Goal: Transaction & Acquisition: Obtain resource

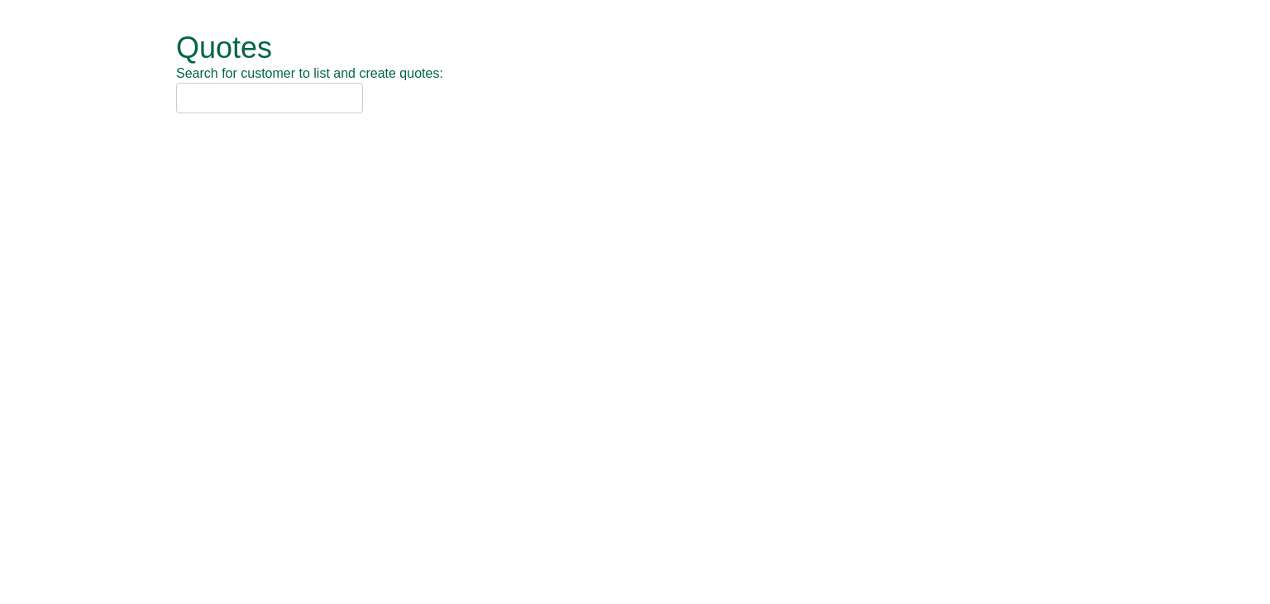
click at [223, 105] on input "text" at bounding box center [269, 98] width 187 height 31
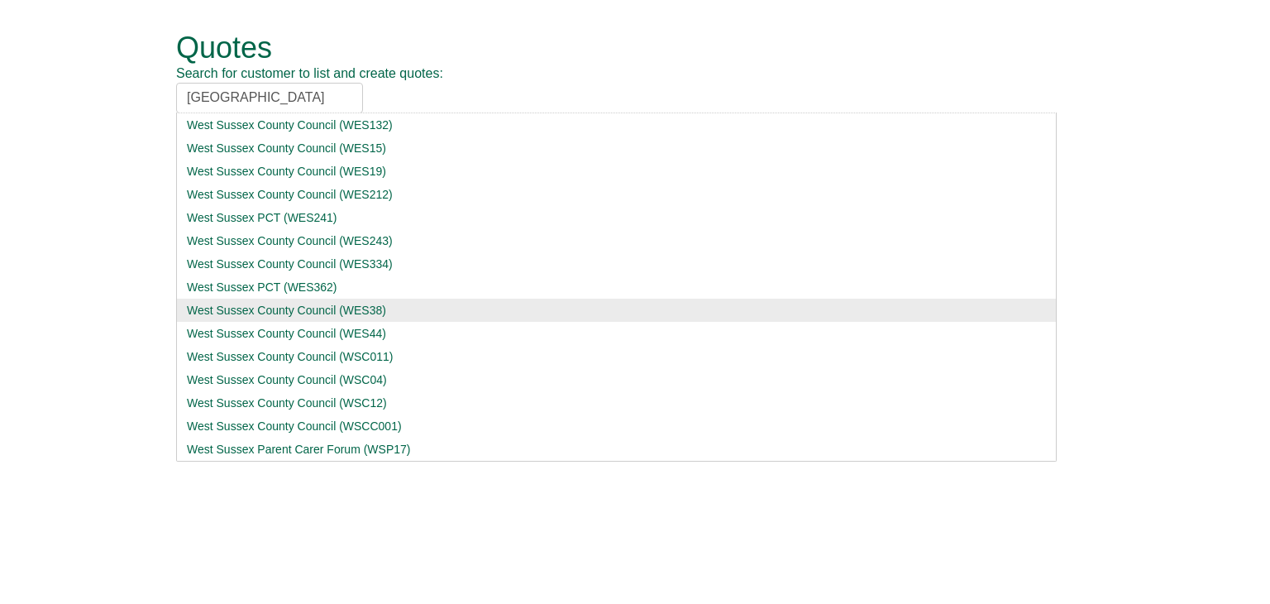
type input "[GEOGRAPHIC_DATA]"
click at [249, 312] on div "West Sussex County Council (WES38)" at bounding box center [616, 310] width 859 height 17
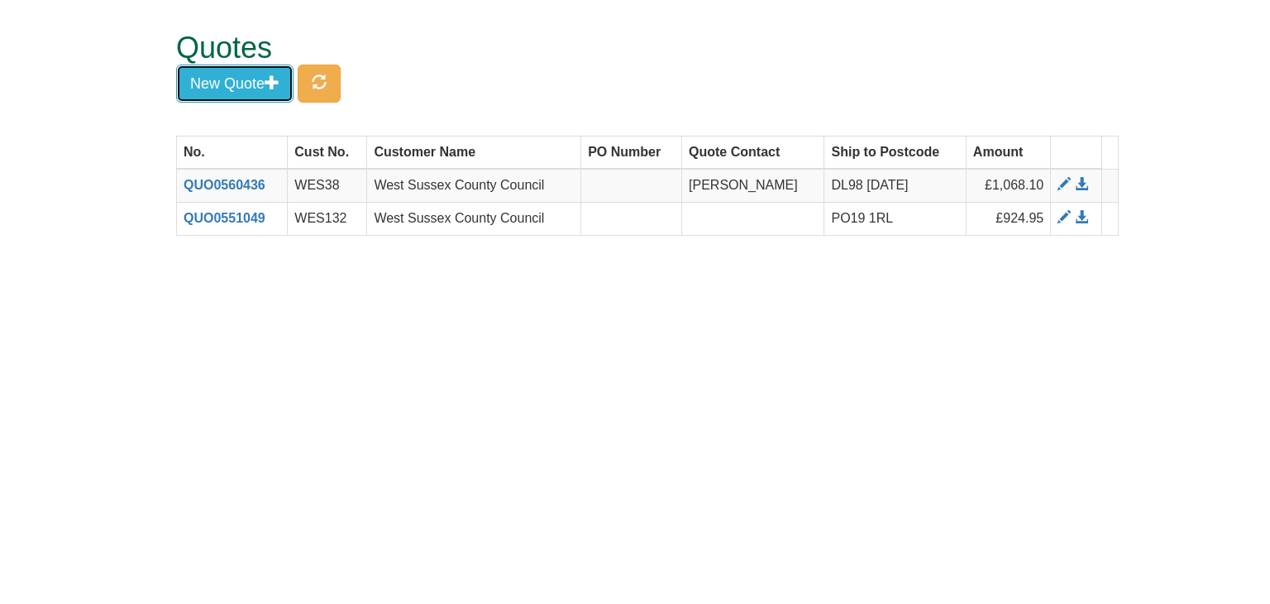
click at [242, 84] on button "New Quote" at bounding box center [234, 84] width 117 height 38
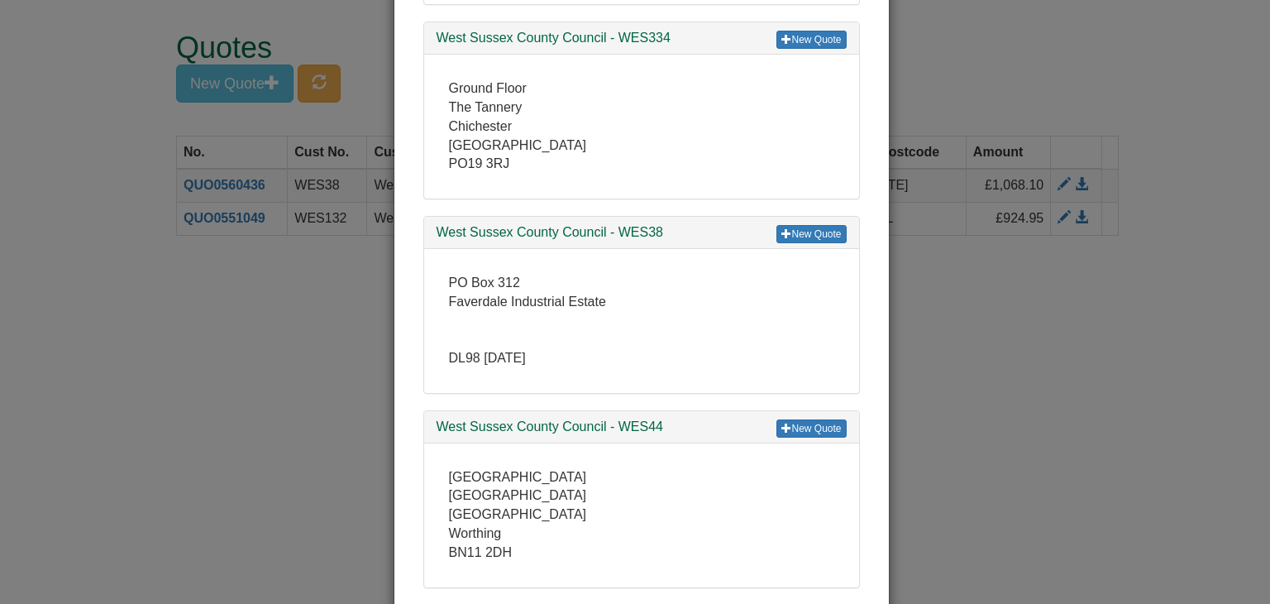
scroll to position [1452, 0]
click at [804, 224] on link "New Quote" at bounding box center [811, 233] width 69 height 18
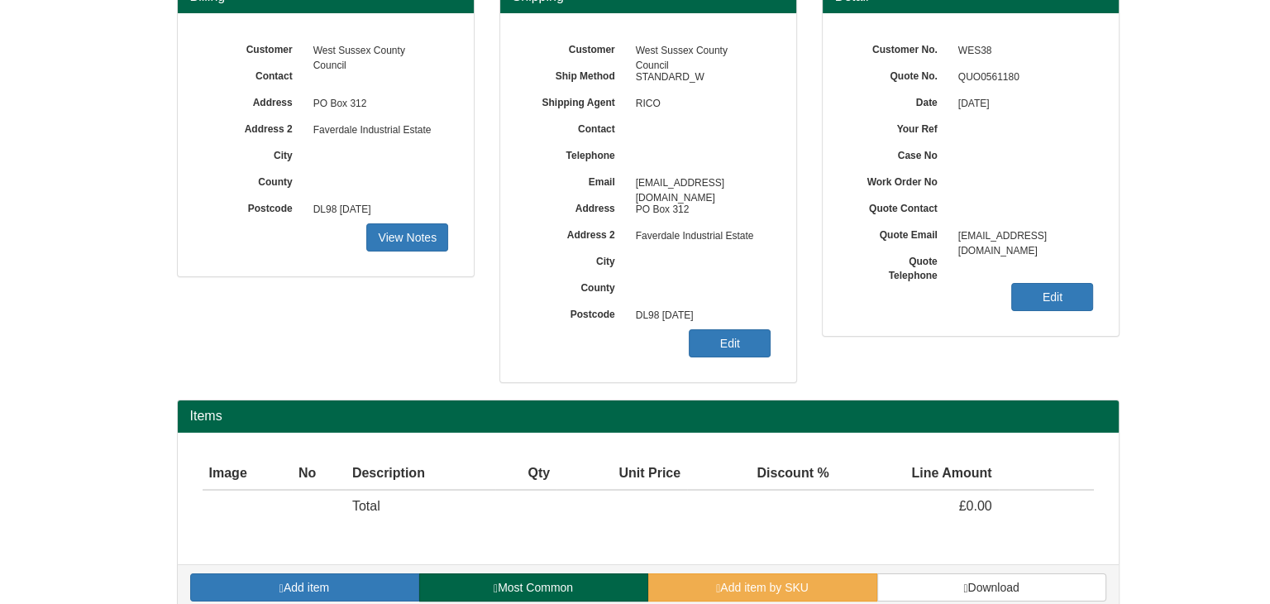
scroll to position [199, 0]
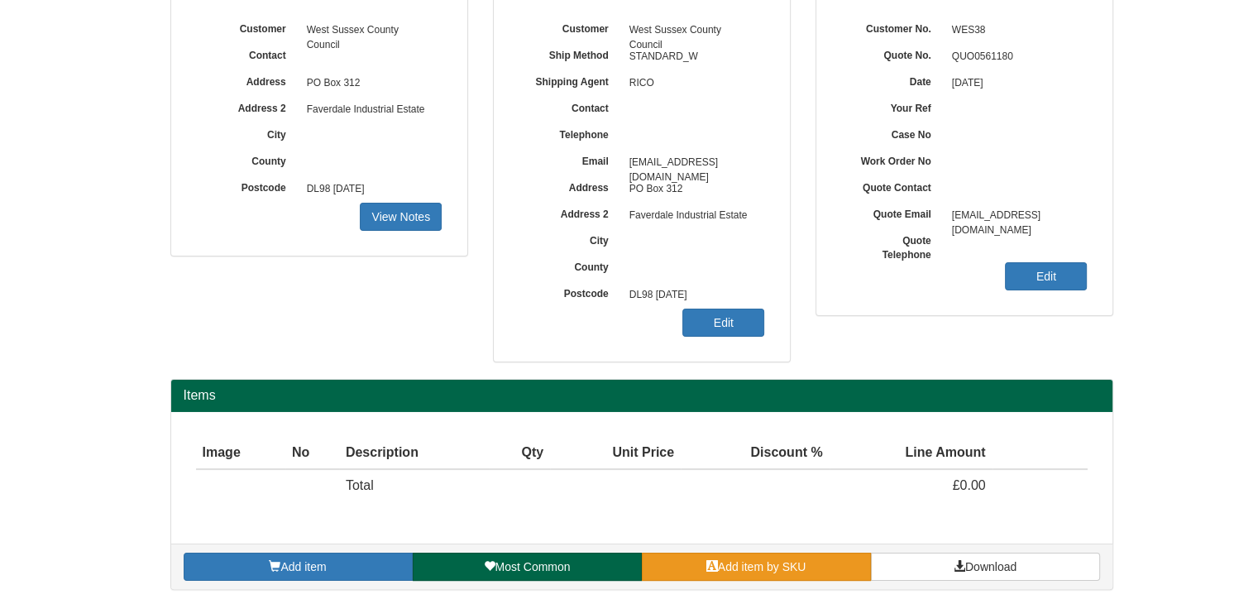
click at [750, 560] on span "Add item by SKU" at bounding box center [762, 566] width 89 height 13
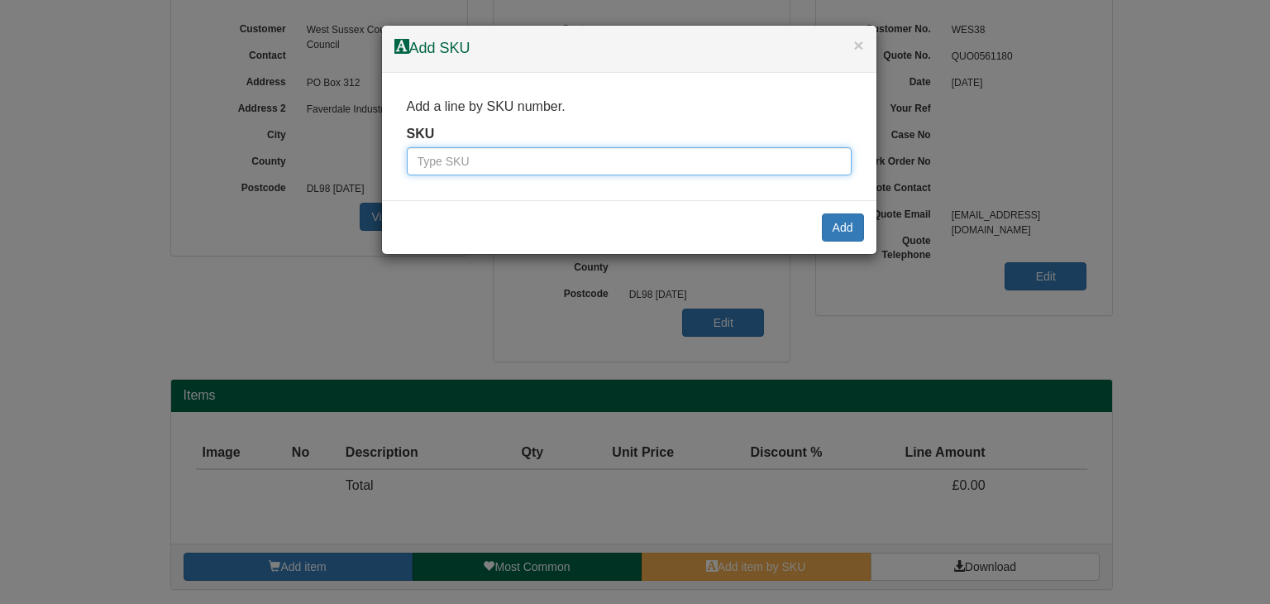
click at [556, 156] on input "text" at bounding box center [629, 161] width 445 height 28
type input "100017137"
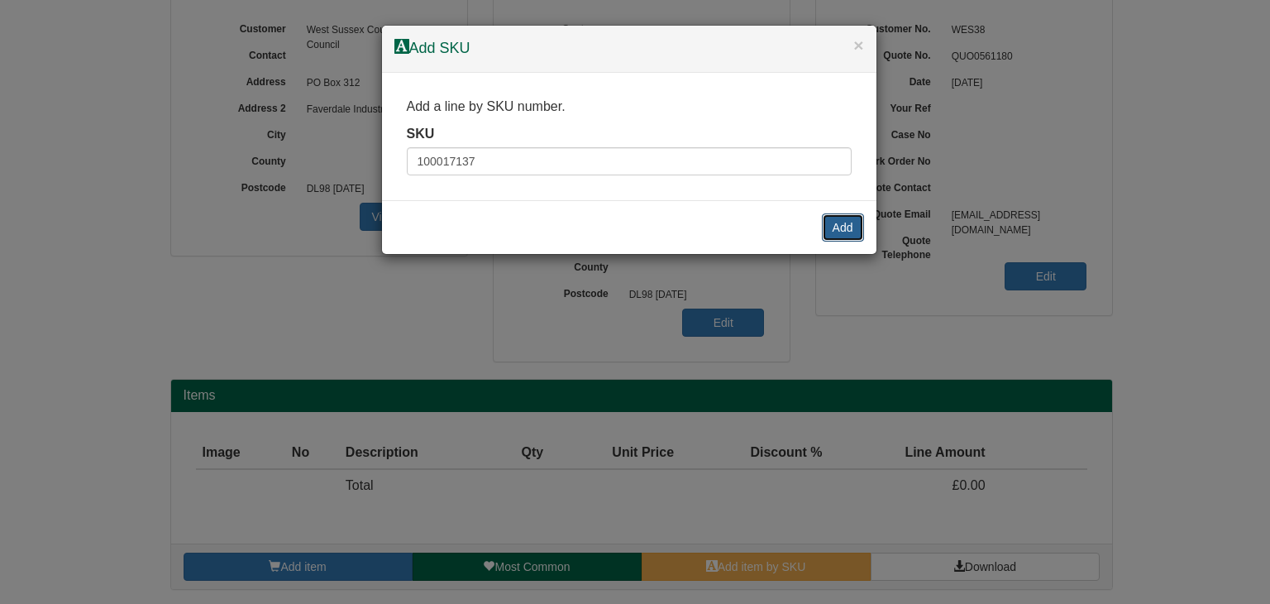
click at [840, 221] on button "Add" at bounding box center [843, 227] width 42 height 28
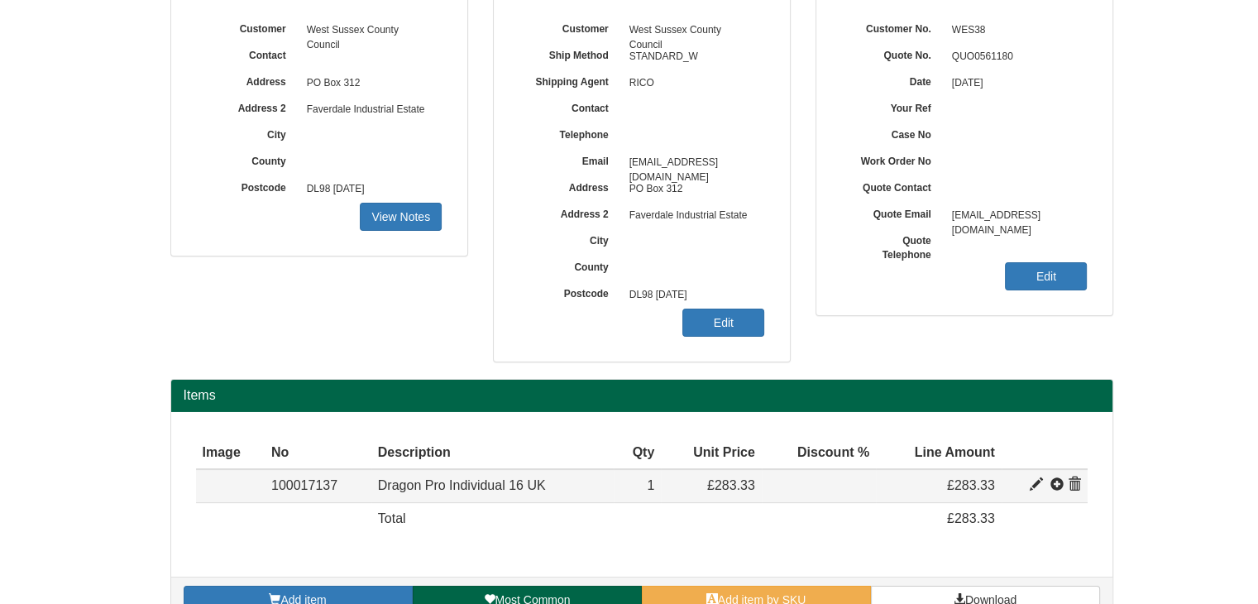
click at [1031, 482] on span at bounding box center [1036, 484] width 13 height 13
type input "Dragon Pro Individual 16 UK"
type input "Upgrade From DPI 15 - for Windows"
type input "235.73"
type input "283.33"
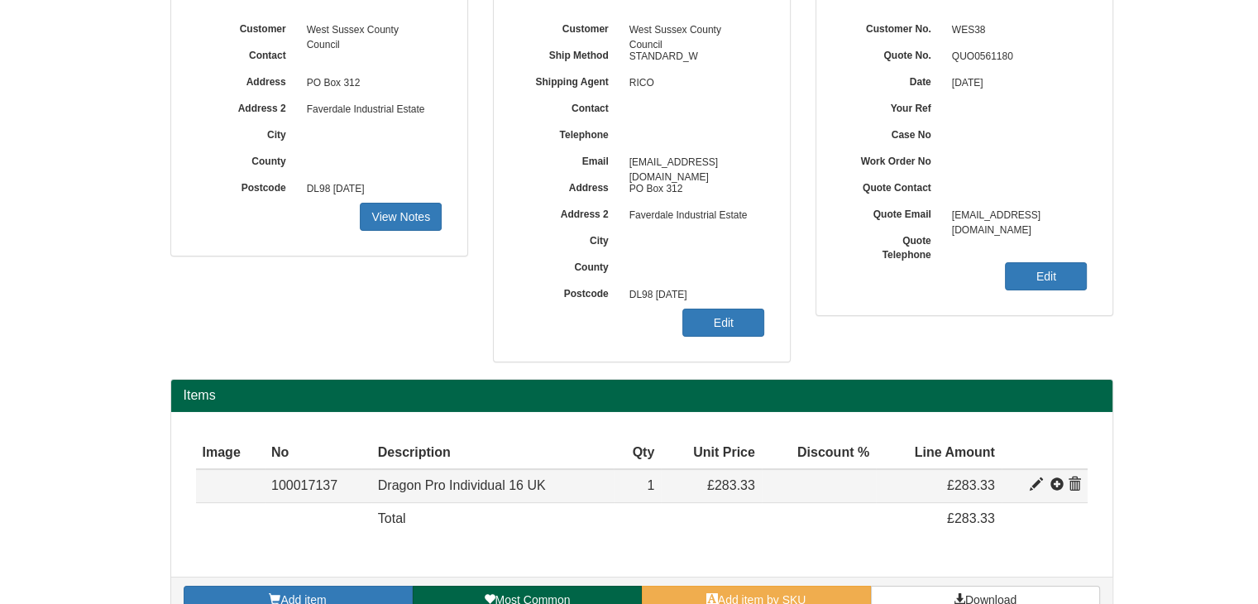
type input "283.33"
type input "1"
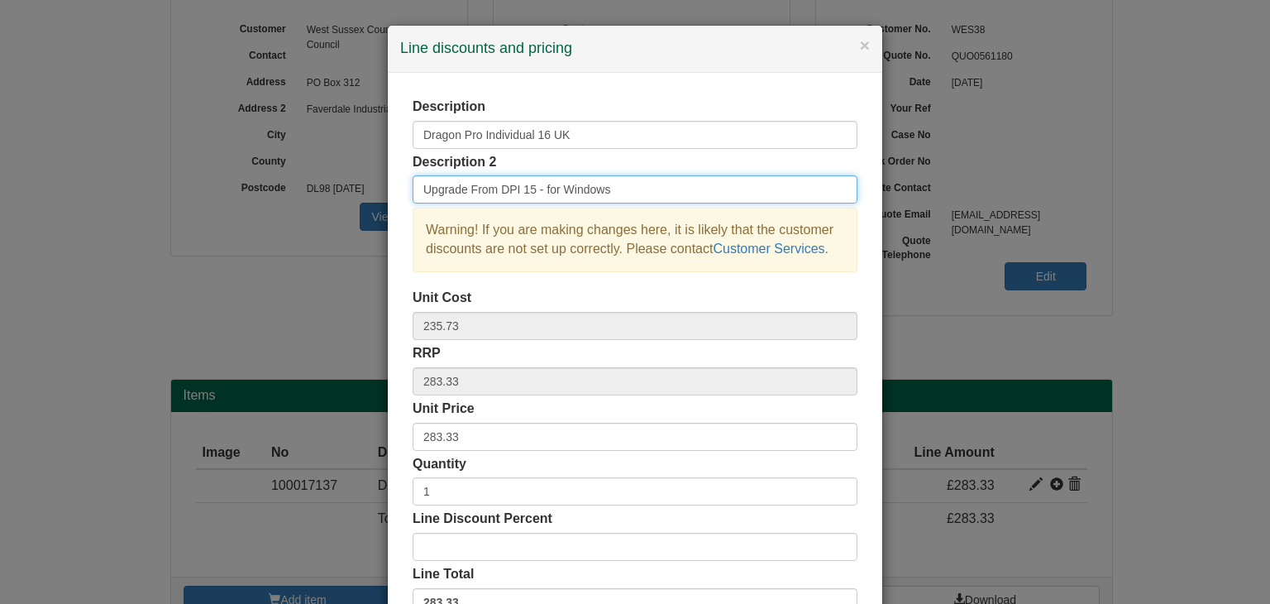
click at [619, 193] on input "Upgrade From DPI 15 - for Windows" at bounding box center [635, 189] width 445 height 28
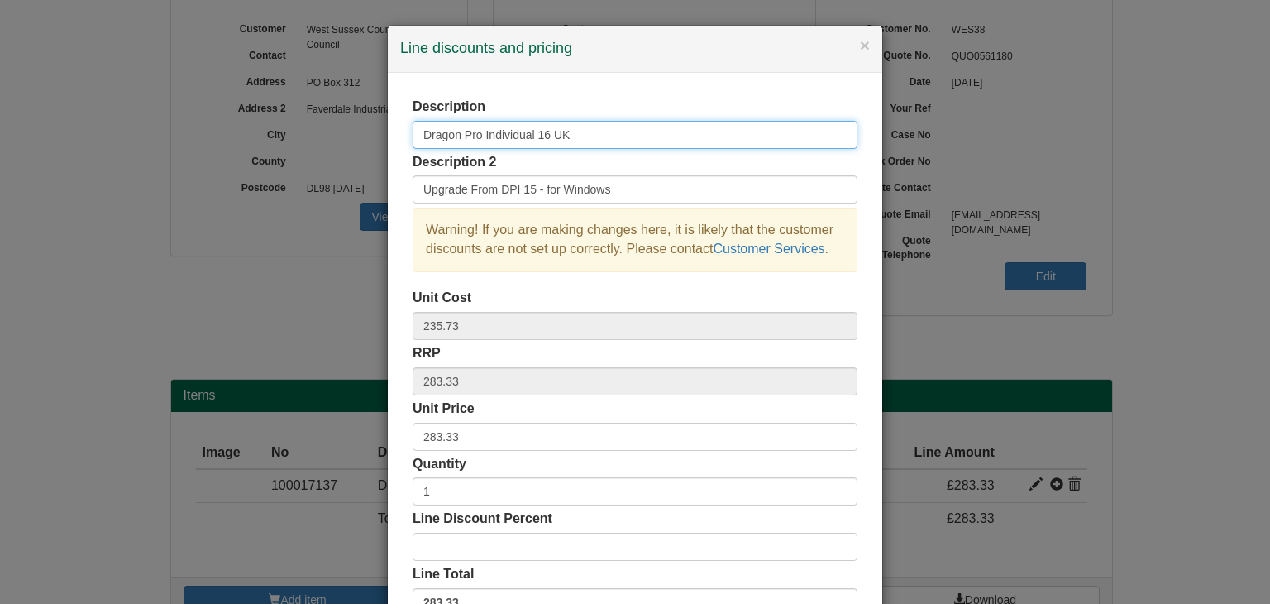
click at [579, 126] on input "Dragon Pro Individual 16 UK" at bounding box center [635, 135] width 445 height 28
type input "Dragon Pro Individual 16 UK Upgrade from v15"
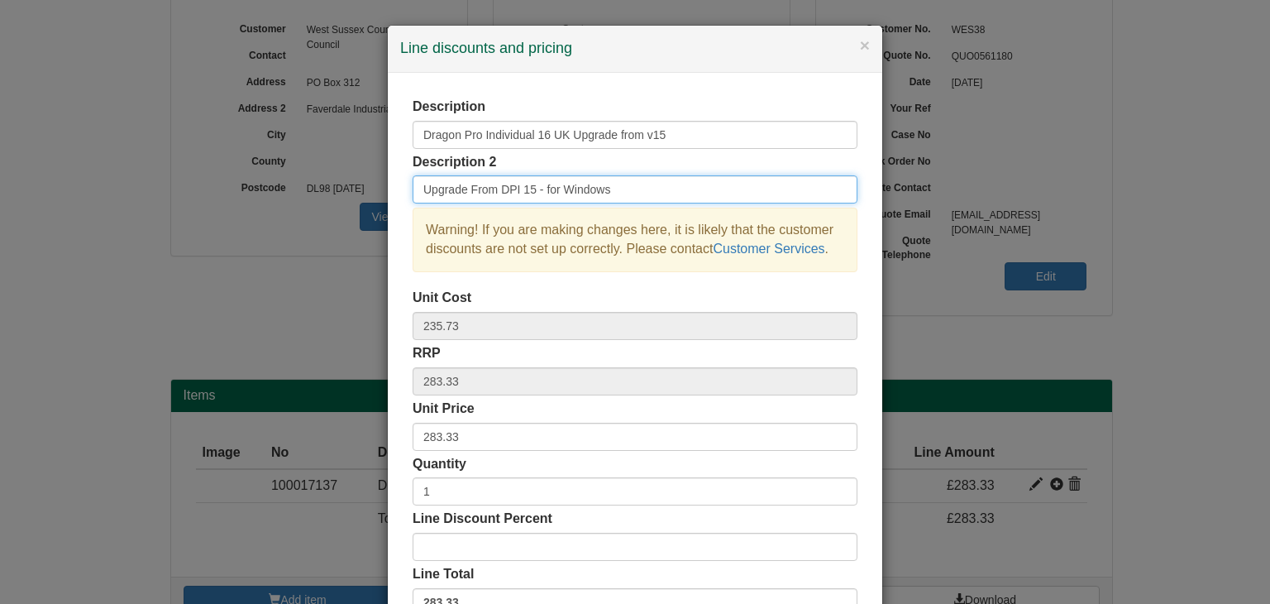
drag, startPoint x: 607, startPoint y: 184, endPoint x: 464, endPoint y: 179, distance: 143.2
click at [464, 179] on input "Upgrade From DPI 15 - for Windows" at bounding box center [635, 189] width 445 height 28
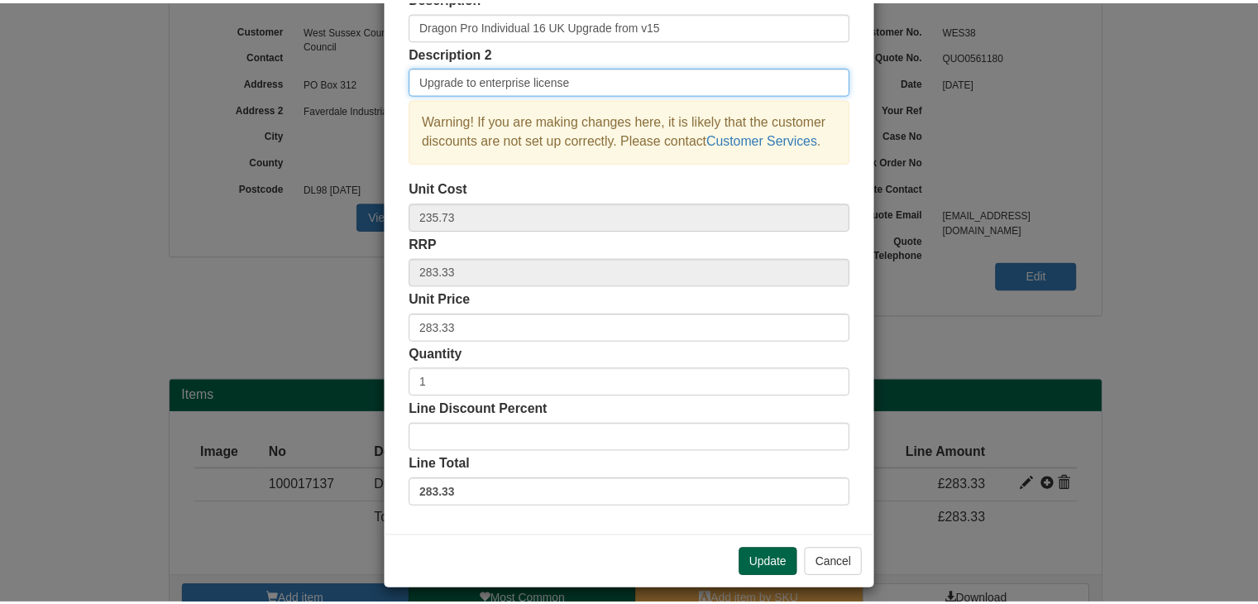
scroll to position [119, 0]
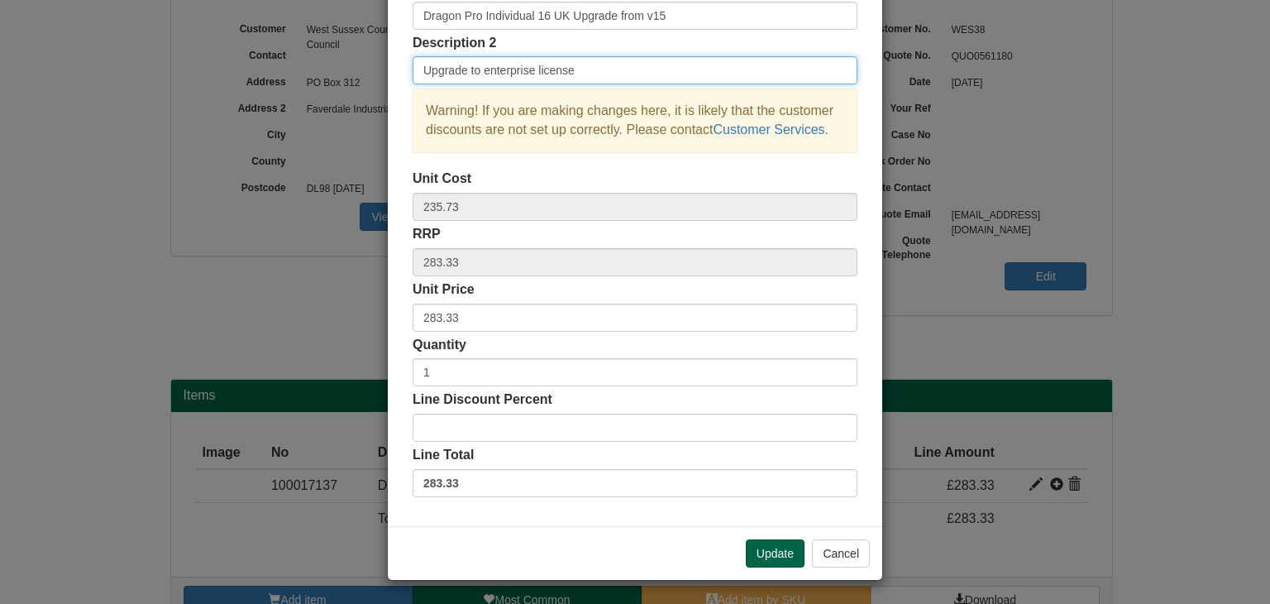
type input "Upgrade to enterprise license"
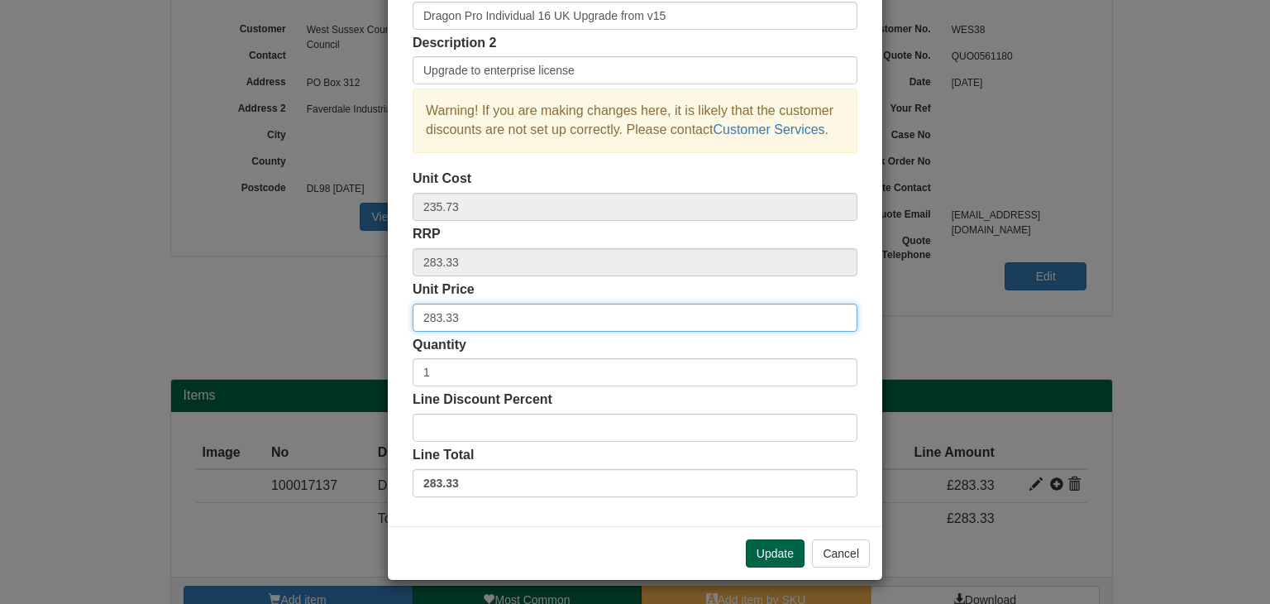
drag, startPoint x: 464, startPoint y: 318, endPoint x: 377, endPoint y: 313, distance: 87.0
click at [377, 313] on div "× Line discounts and pricing Description Dragon Pro Individual 16 UK Upgrade fr…" at bounding box center [635, 302] width 1270 height 604
type input "240.83"
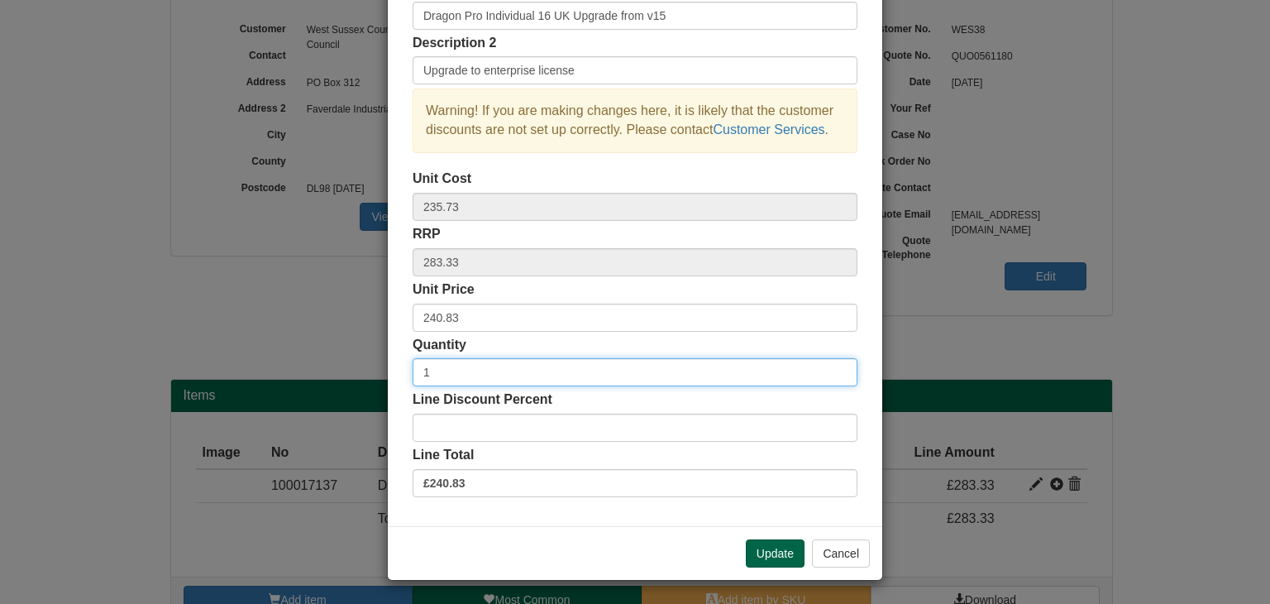
click at [435, 374] on input "1" at bounding box center [635, 372] width 445 height 28
type input "100"
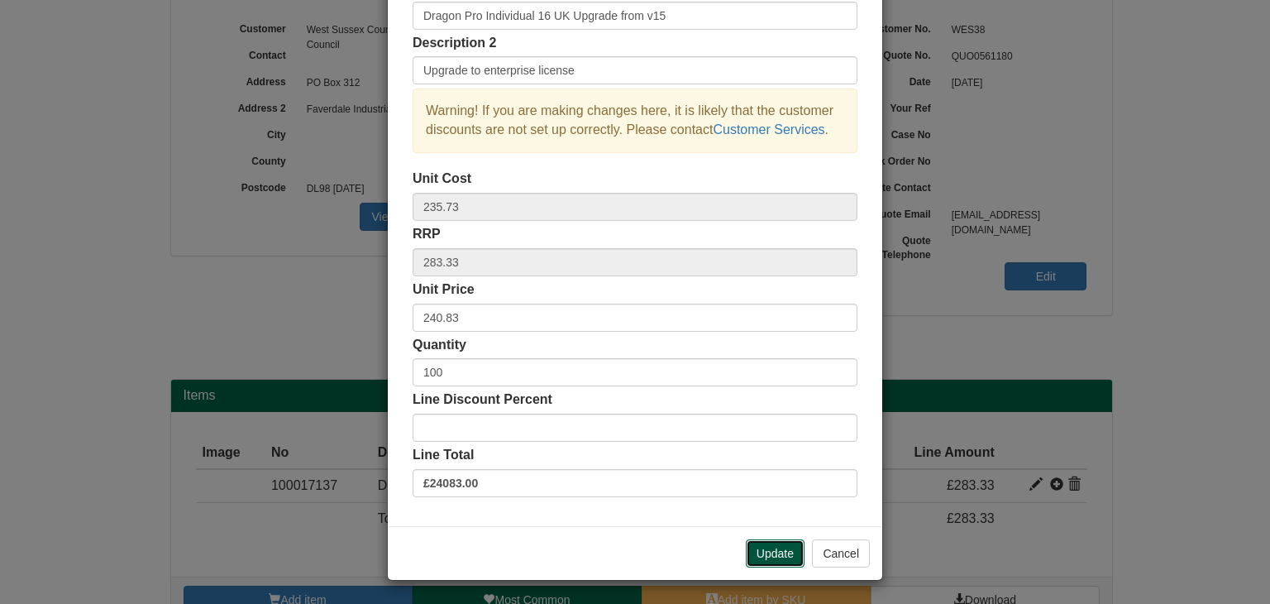
click at [772, 548] on button "Update" at bounding box center [775, 553] width 59 height 28
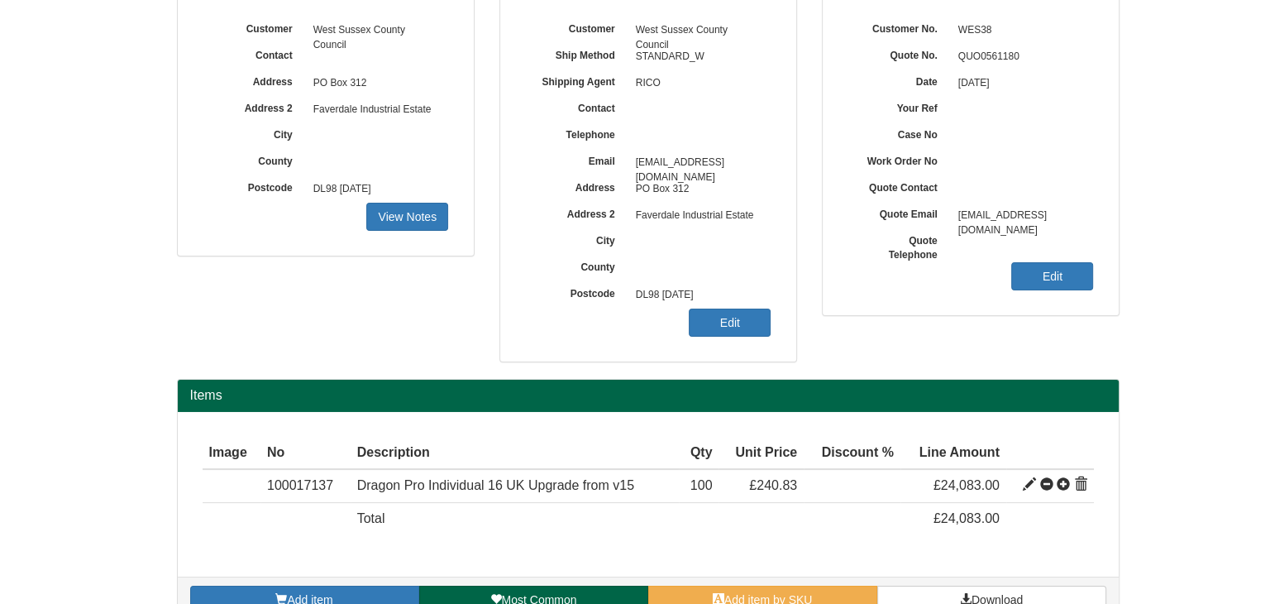
scroll to position [232, 0]
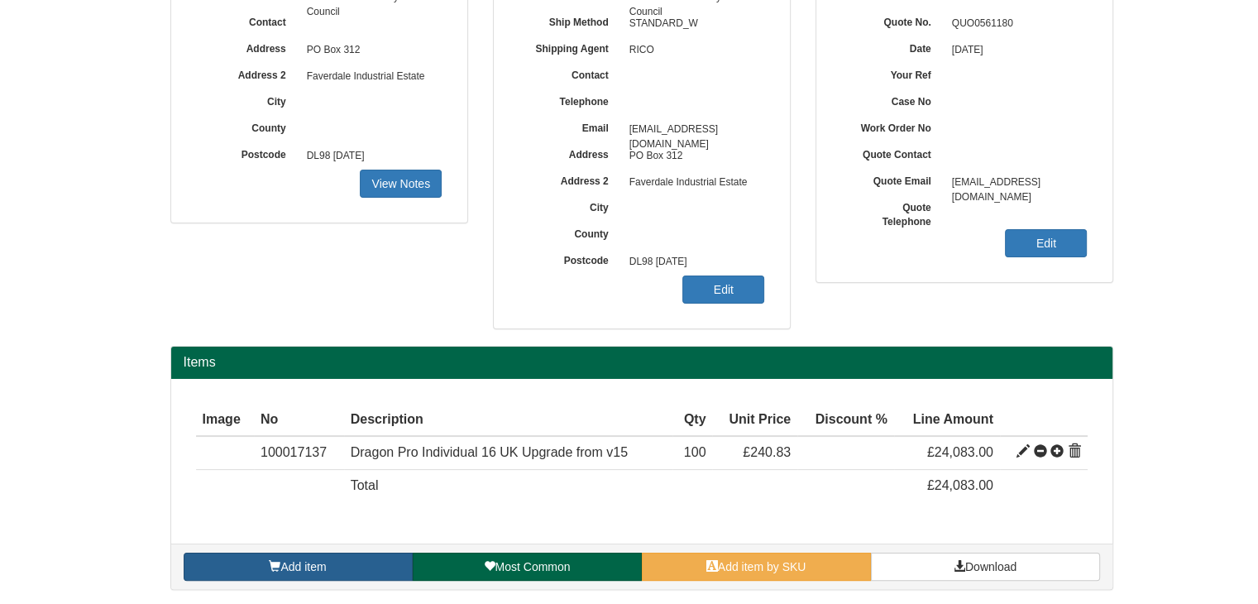
click at [337, 557] on link "Add item" at bounding box center [298, 567] width 229 height 28
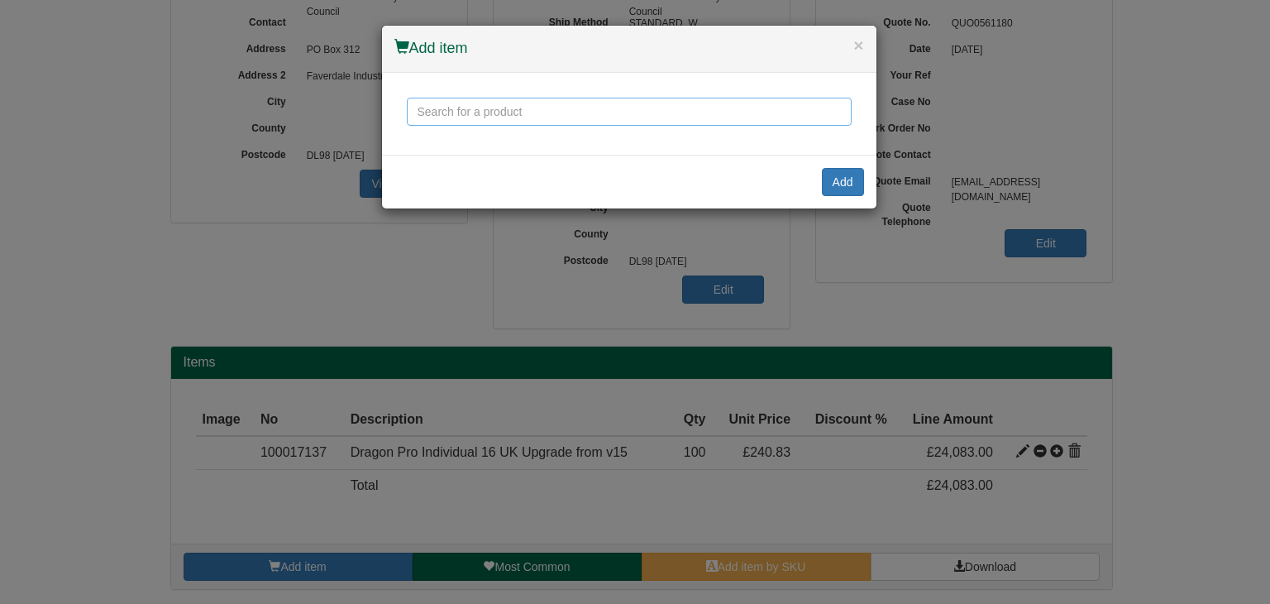
click at [475, 113] on input "text" at bounding box center [629, 112] width 445 height 28
type input "dragon"
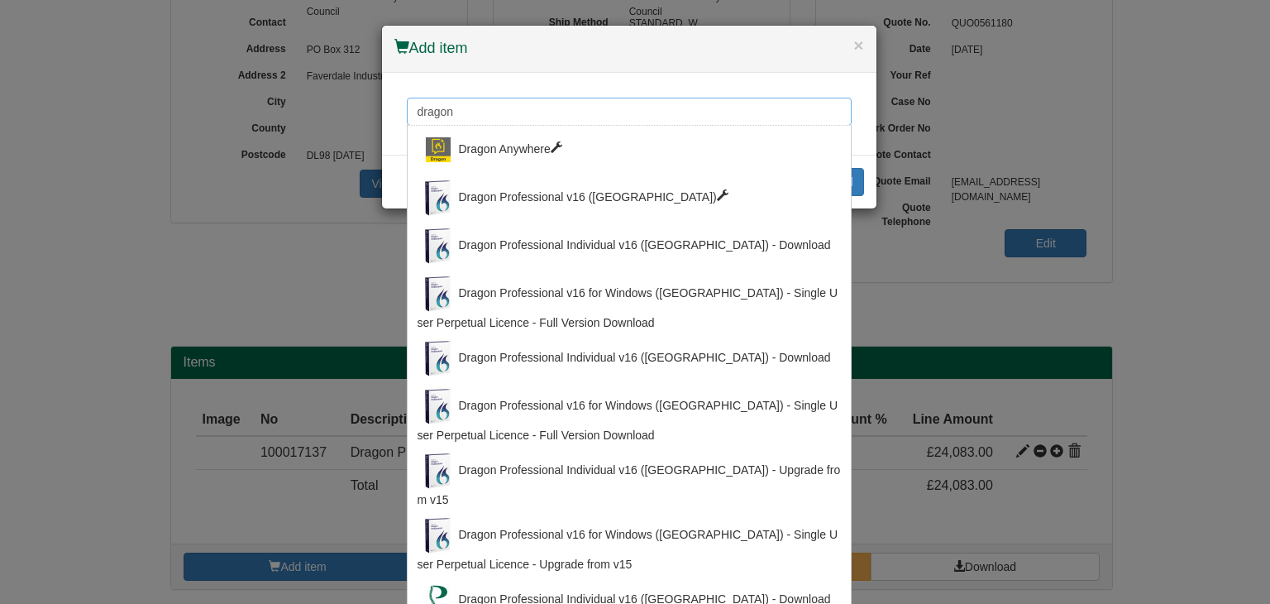
drag, startPoint x: 479, startPoint y: 117, endPoint x: 406, endPoint y: 122, distance: 73.0
click at [407, 122] on input "dragon" at bounding box center [629, 112] width 445 height 28
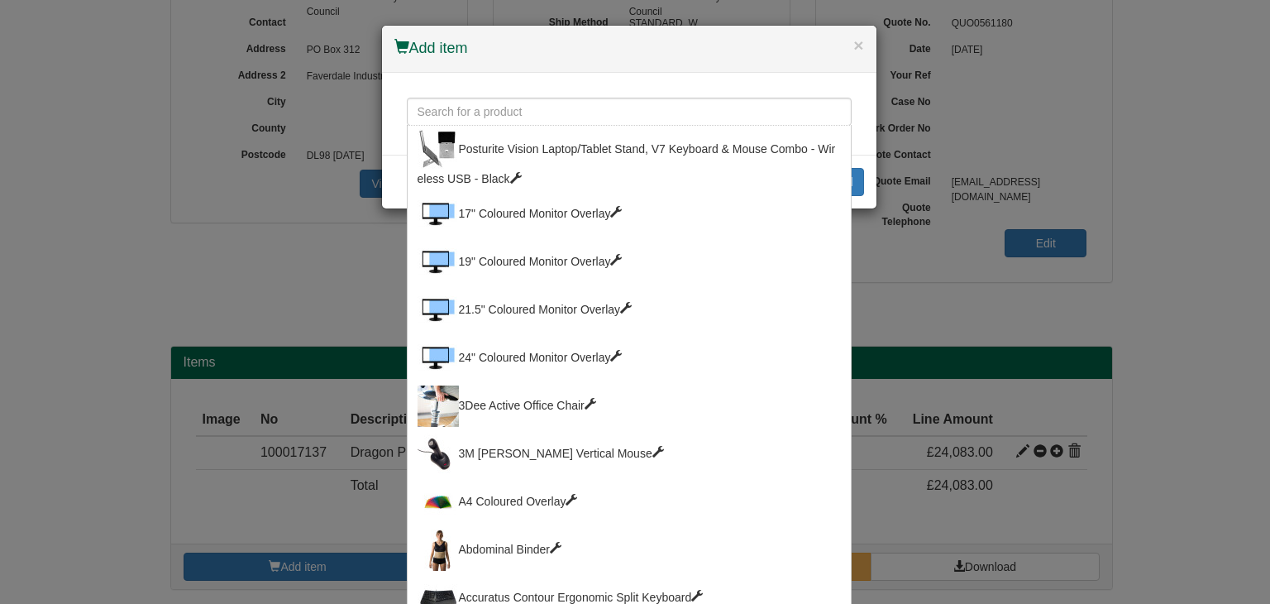
click at [293, 262] on div "× Add item Posturite Vision Laptop/Tablet Stand, V7 Keyboard & Mouse Combo - Wi…" at bounding box center [635, 302] width 1270 height 604
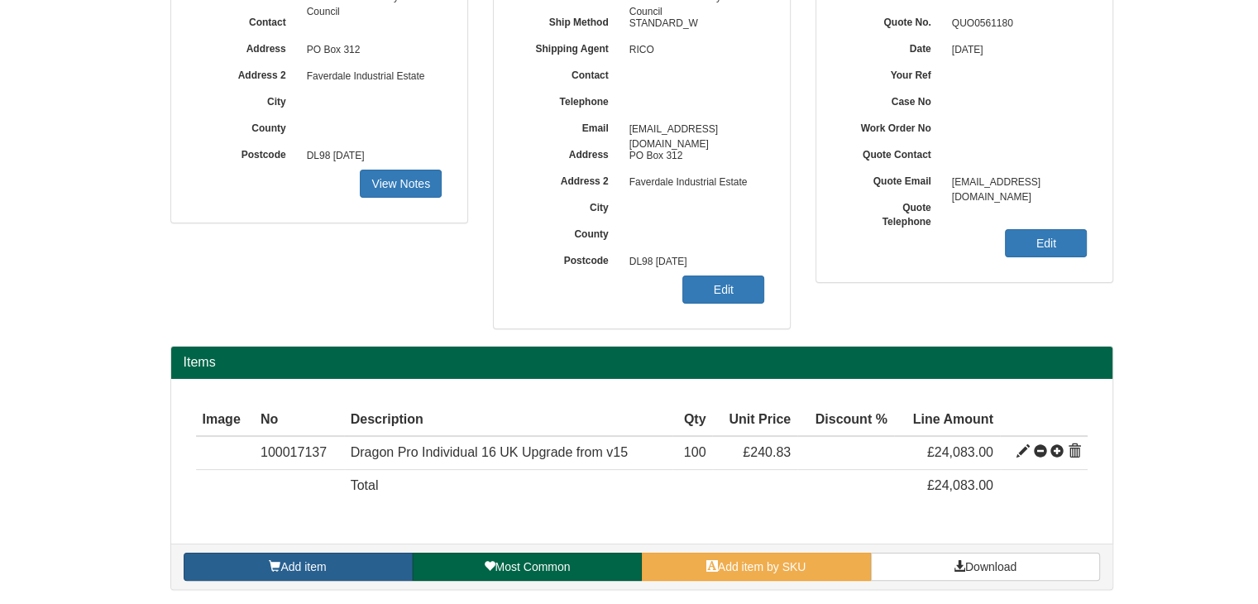
click at [322, 560] on span "Add item" at bounding box center [302, 566] width 45 height 13
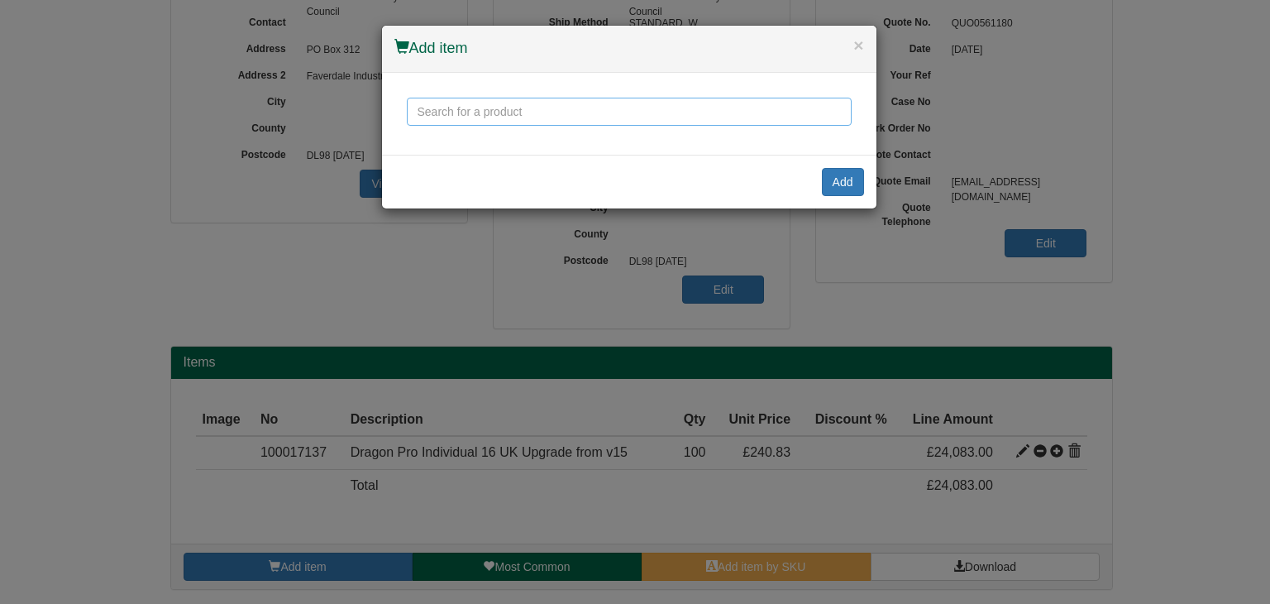
click at [450, 114] on input "text" at bounding box center [629, 112] width 445 height 28
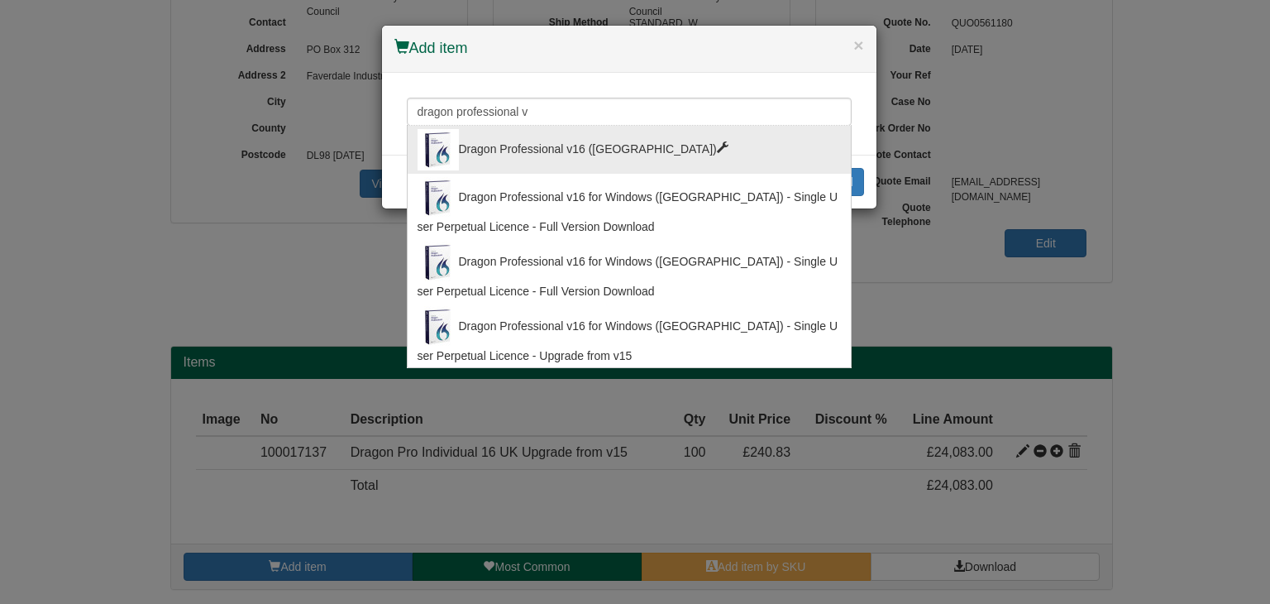
click at [486, 136] on div "Dragon Professional v16 (UK)" at bounding box center [629, 149] width 423 height 41
type input "Dragon Professional v16 (UK)"
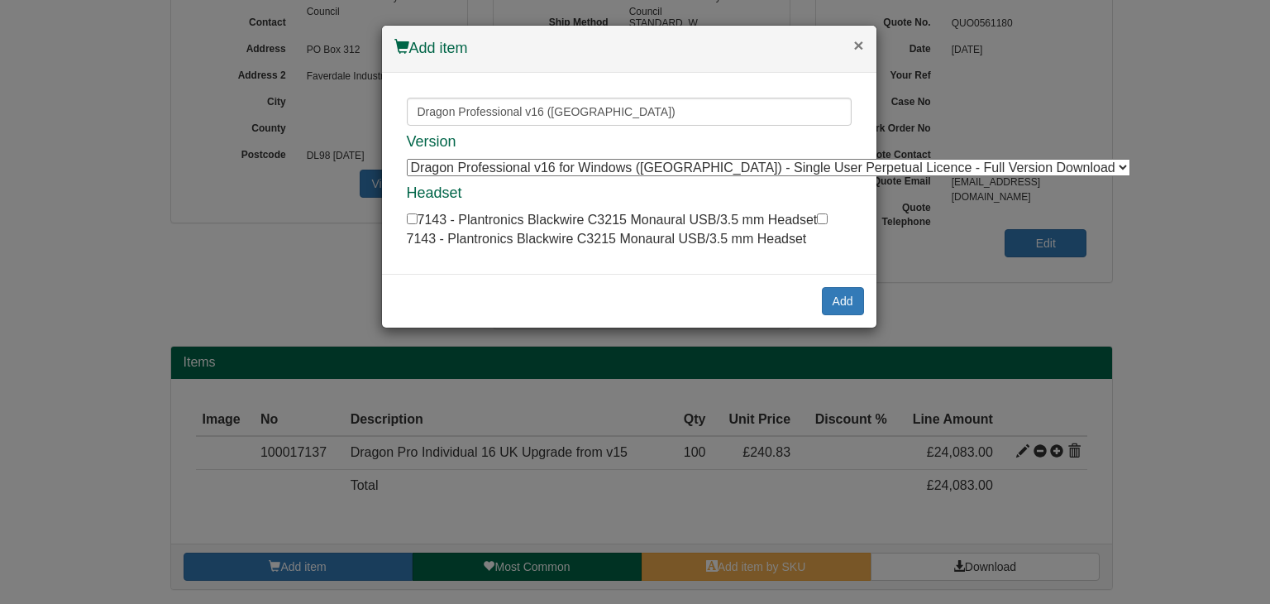
click at [855, 47] on button "×" at bounding box center [859, 44] width 10 height 17
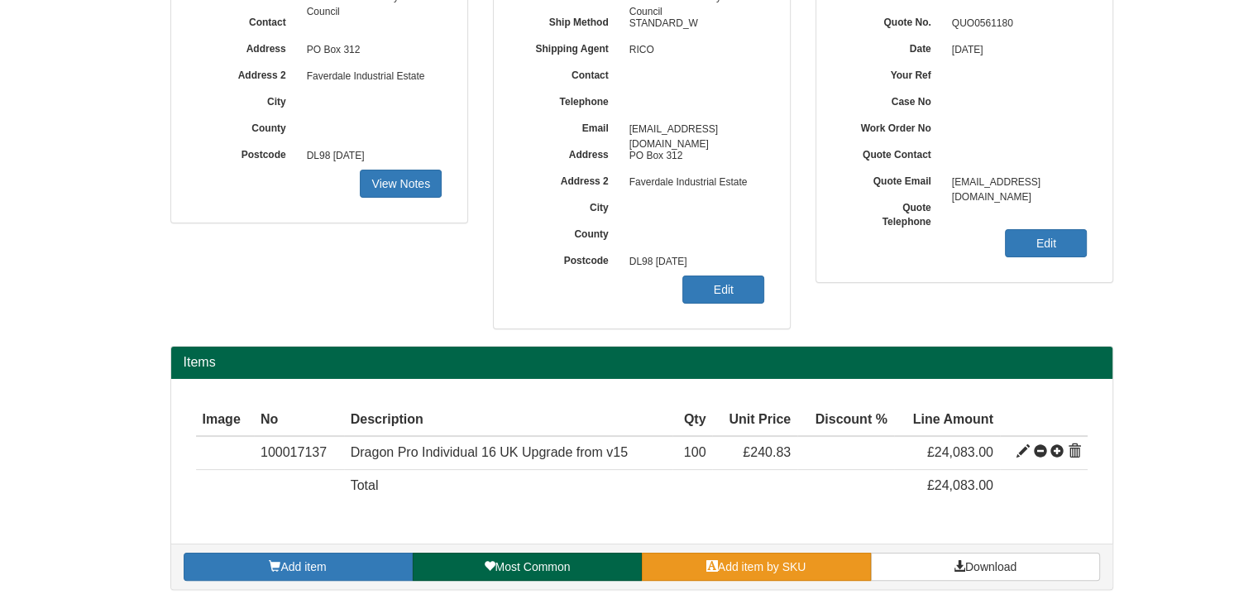
click at [730, 560] on span "Add item by SKU" at bounding box center [762, 566] width 89 height 13
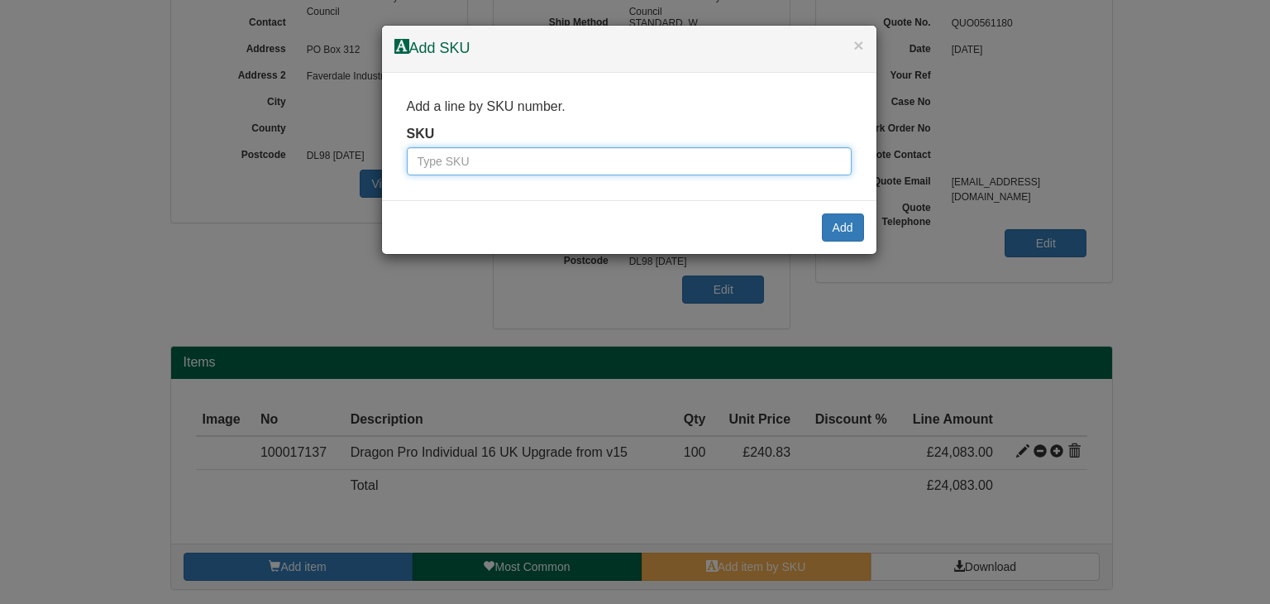
click at [483, 163] on input "text" at bounding box center [629, 161] width 445 height 28
paste input "100017131"
type input "100017131"
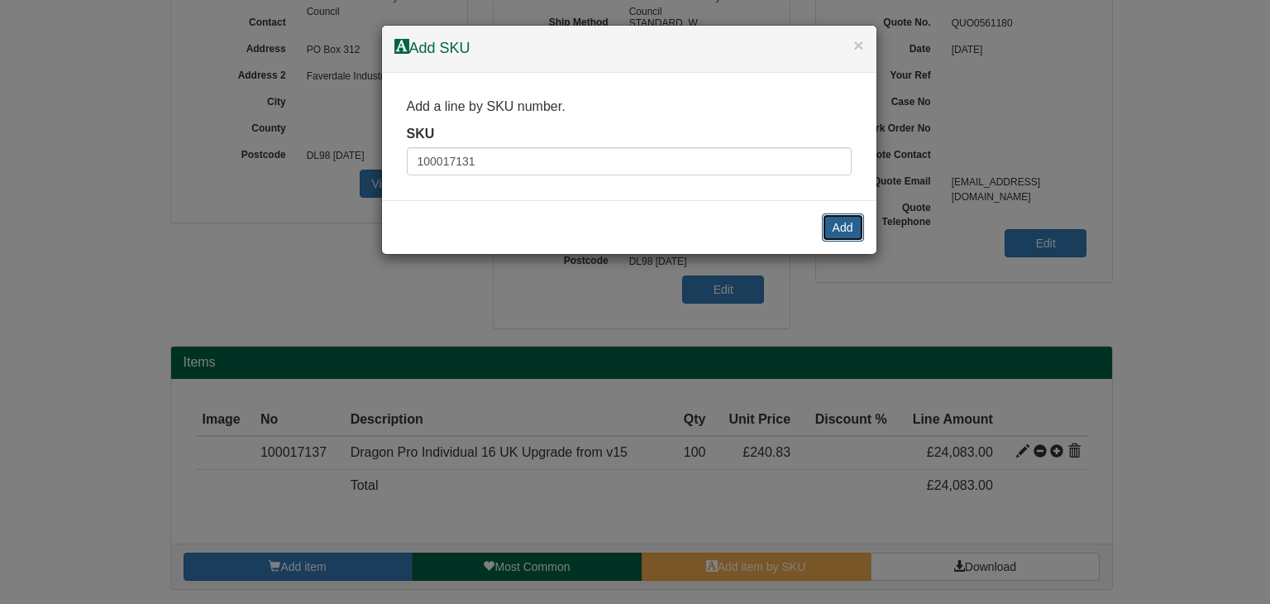
click at [840, 227] on button "Add" at bounding box center [843, 227] width 42 height 28
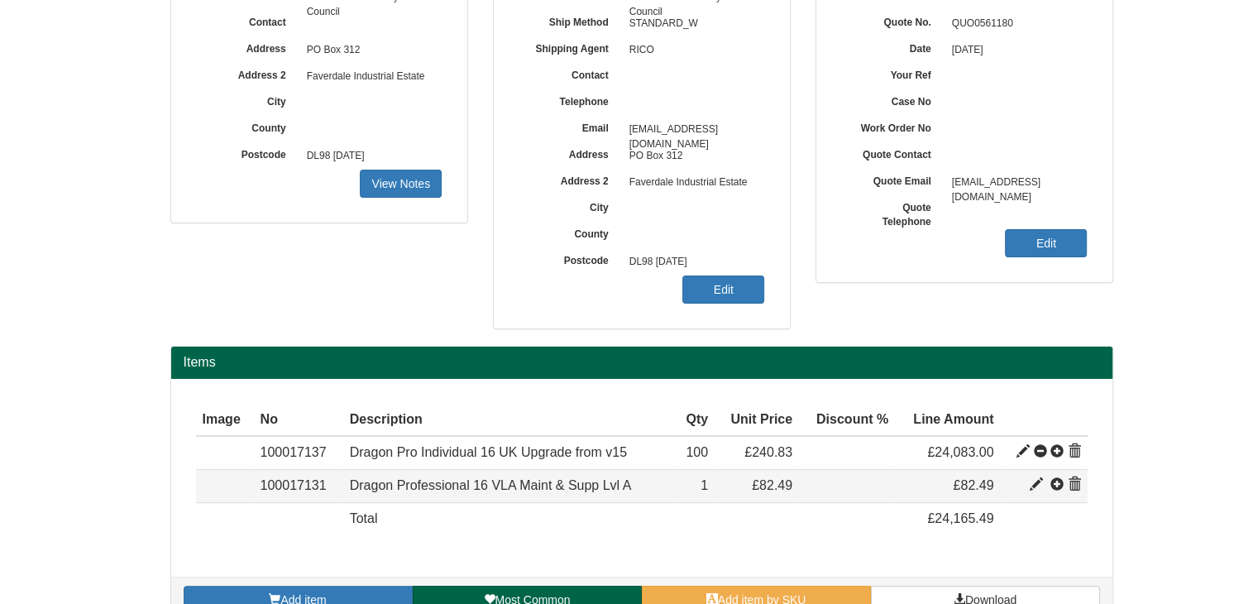
click at [1032, 483] on span at bounding box center [1036, 484] width 13 height 13
type input "Dragon Professional 16 VLA Maint &amp; Supp Lvl A"
type input "1 YR - From 10 - 50 users"
type input "69.29"
type input "82.49"
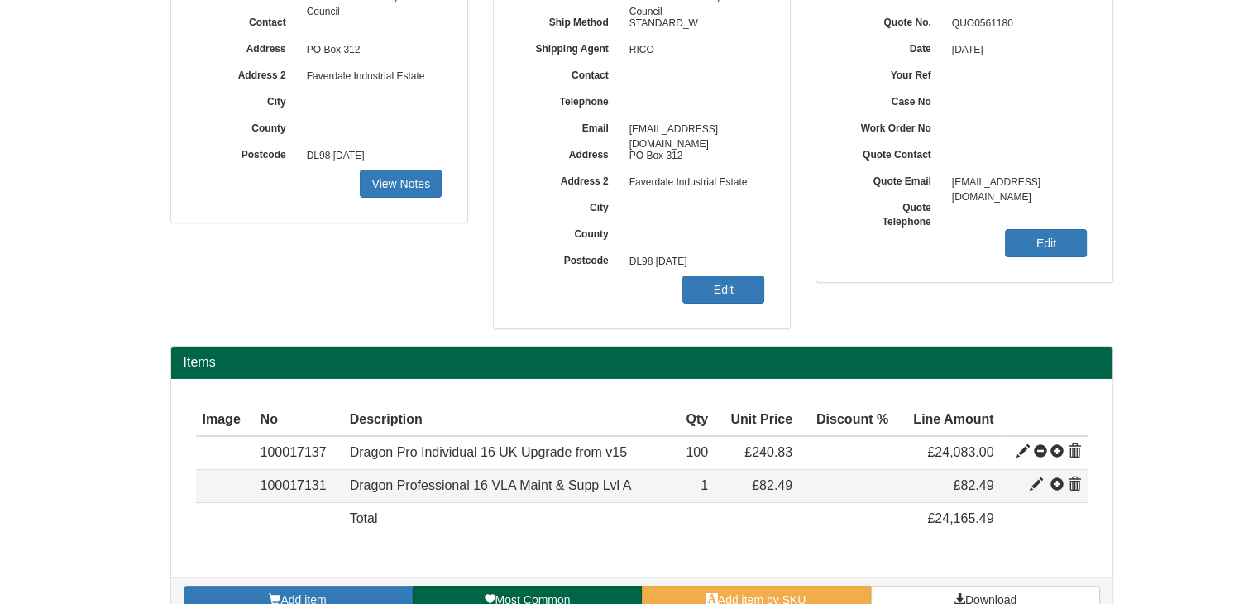
type input "82.49"
type input "1"
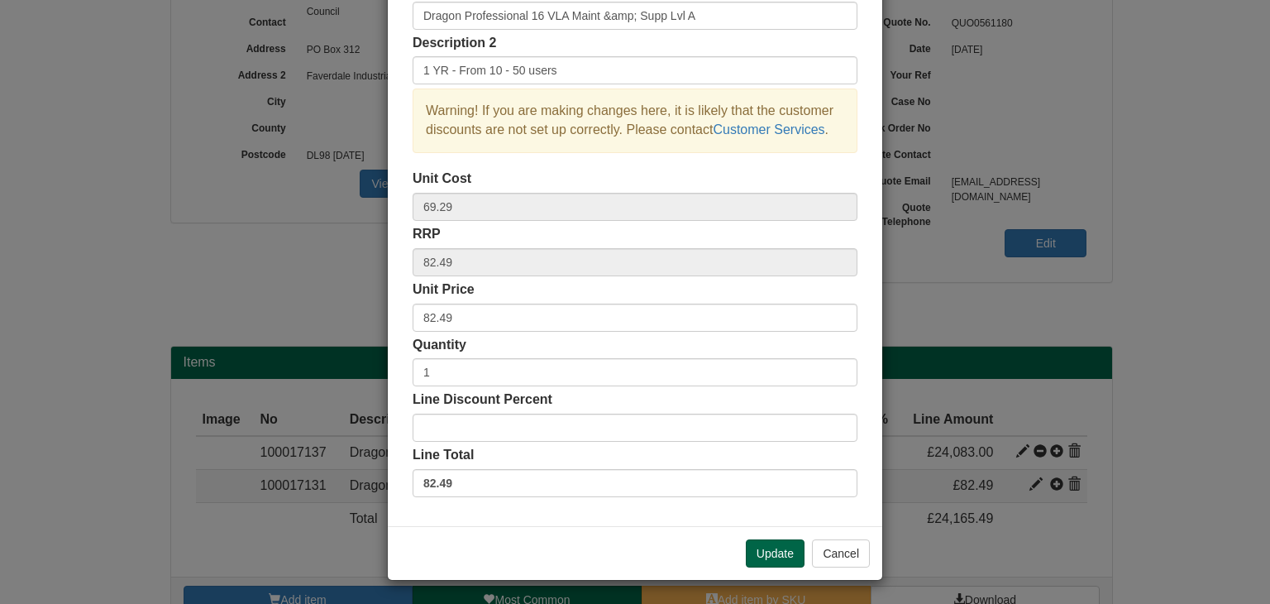
scroll to position [0, 0]
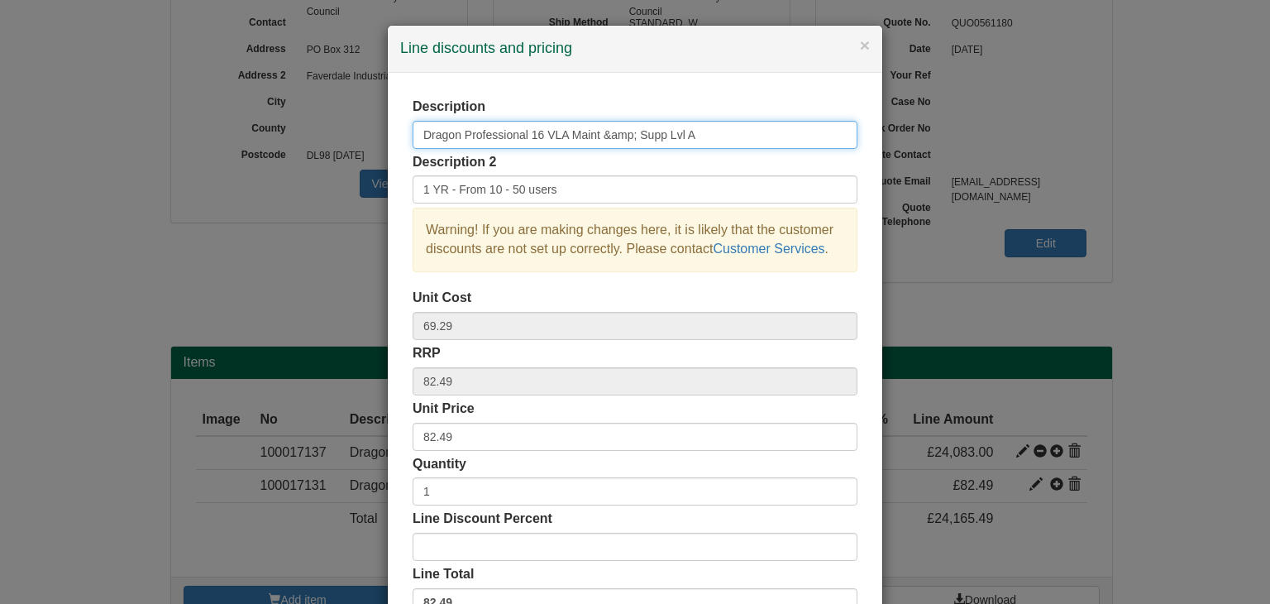
click at [692, 132] on input "Dragon Professional 16 VLA Maint &amp; Supp Lvl A" at bounding box center [635, 135] width 445 height 28
type input "Dragon Professional 16 VLA Maint &amp; Supp Lvl B"
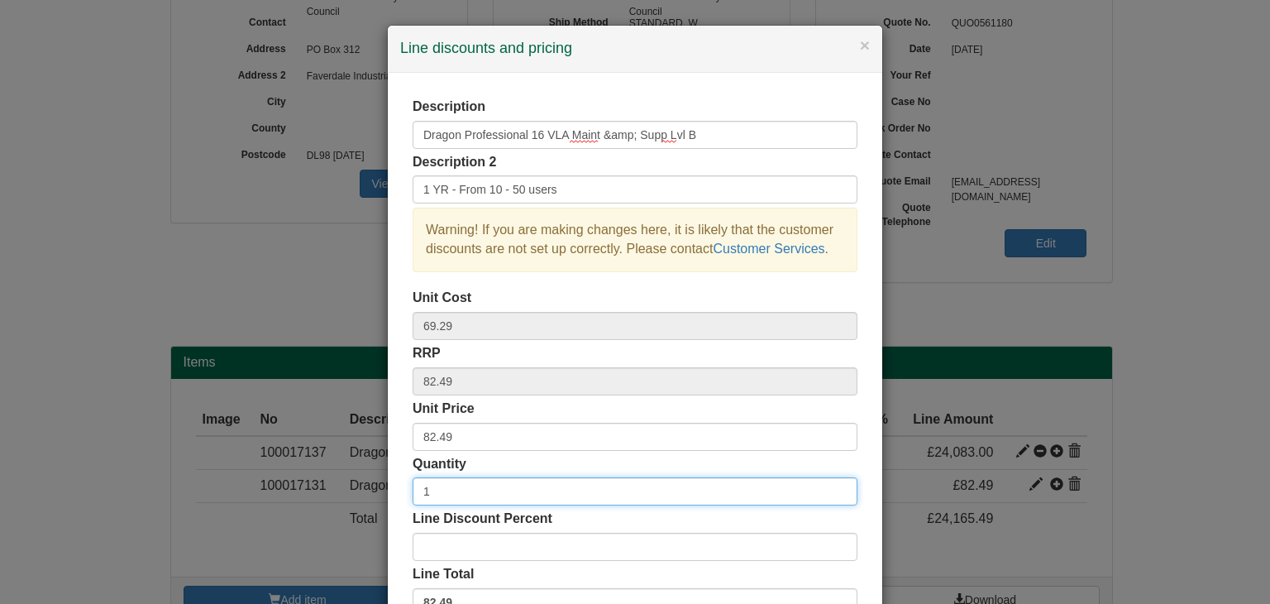
click at [453, 490] on input "1" at bounding box center [635, 491] width 445 height 28
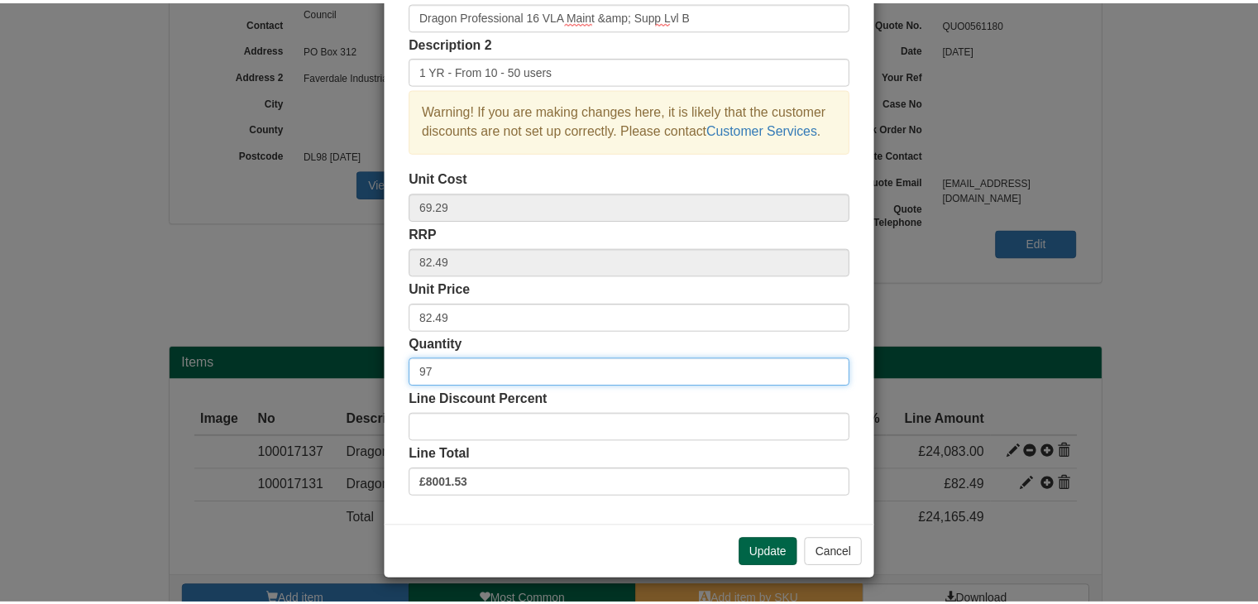
scroll to position [119, 0]
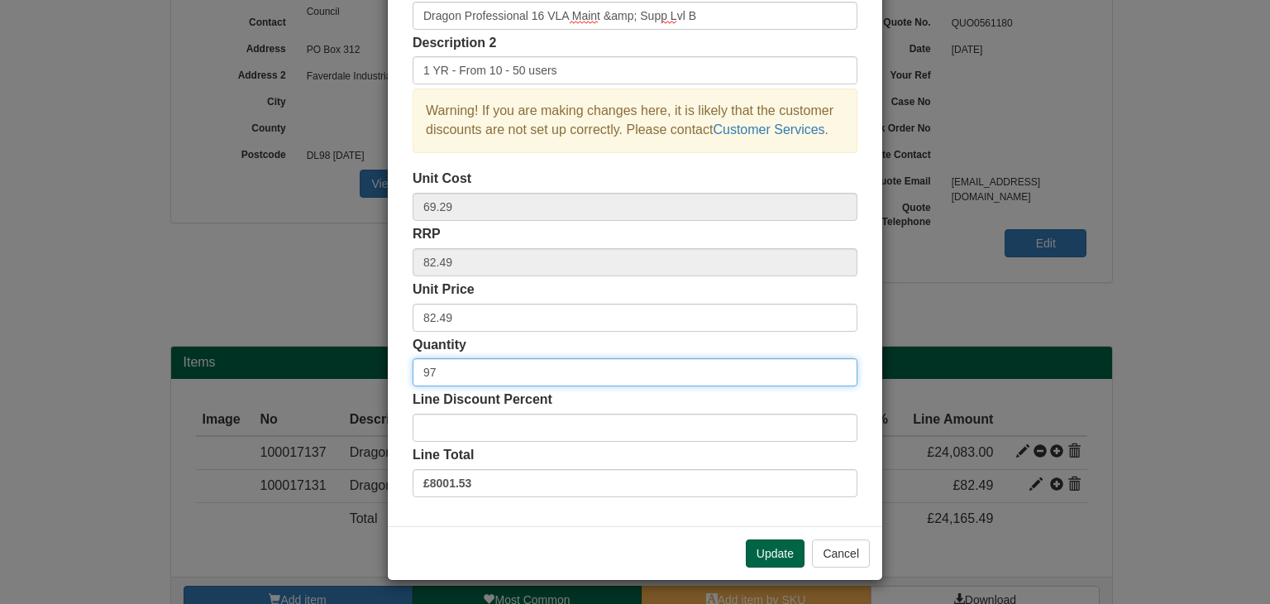
type input "9"
type input "100"
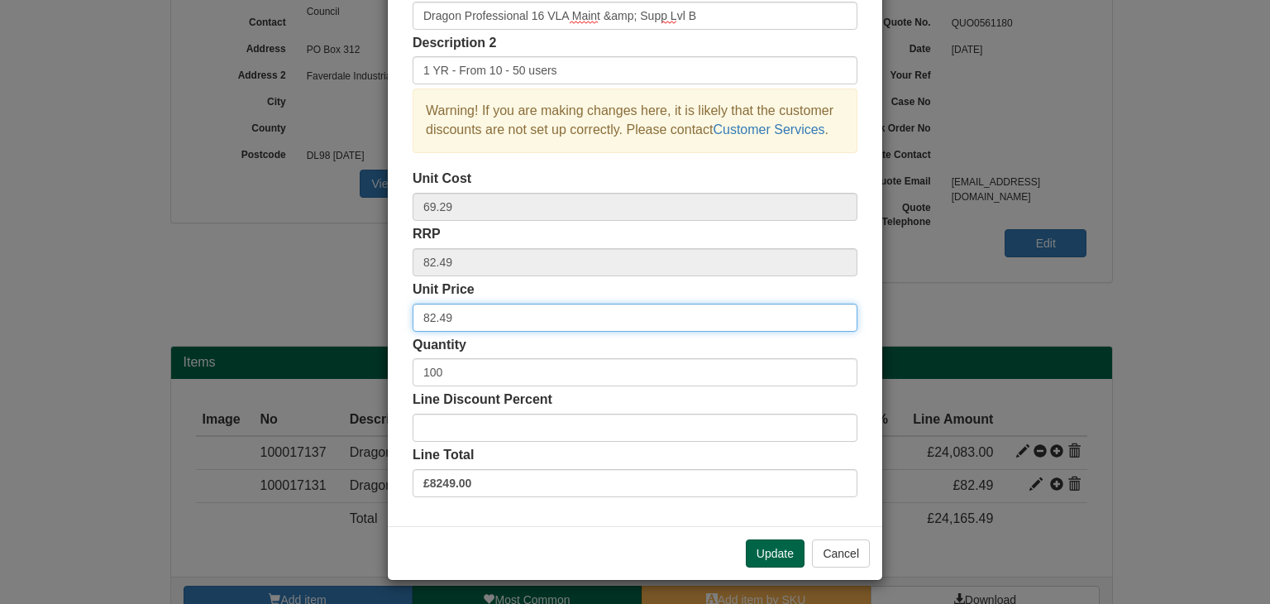
drag, startPoint x: 462, startPoint y: 309, endPoint x: 377, endPoint y: 319, distance: 85.9
click at [377, 319] on div "× Line discounts and pricing Description Dragon Professional 16 VLA Maint &amp;…" at bounding box center [635, 302] width 1270 height 604
type input "73.33"
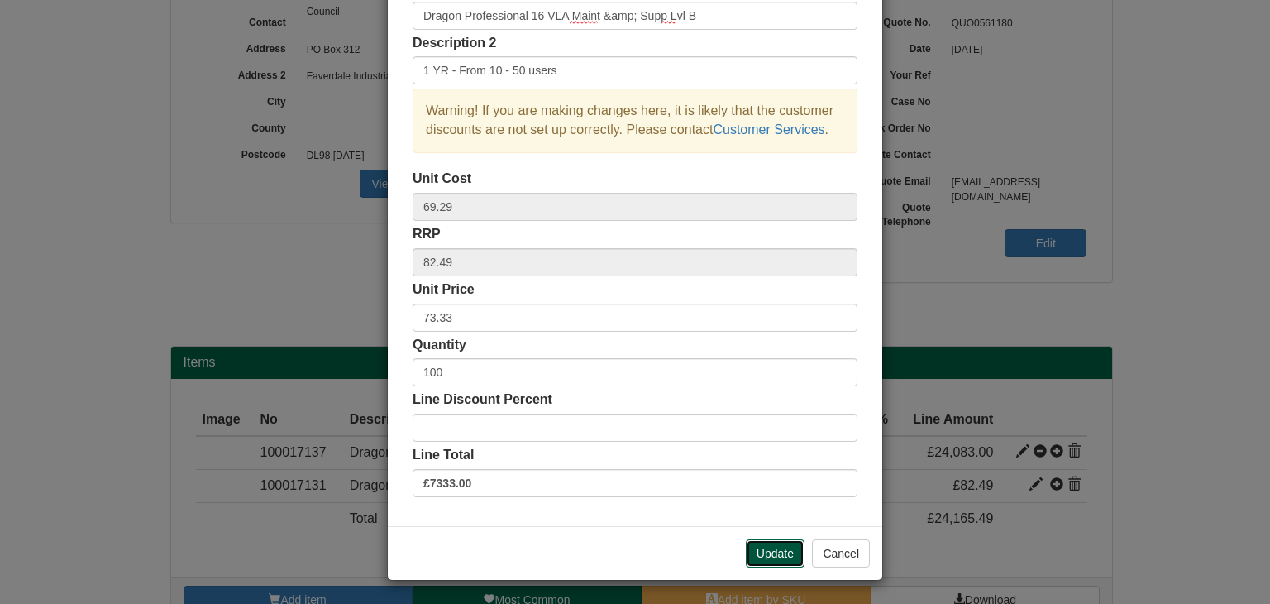
click at [768, 550] on button "Update" at bounding box center [775, 553] width 59 height 28
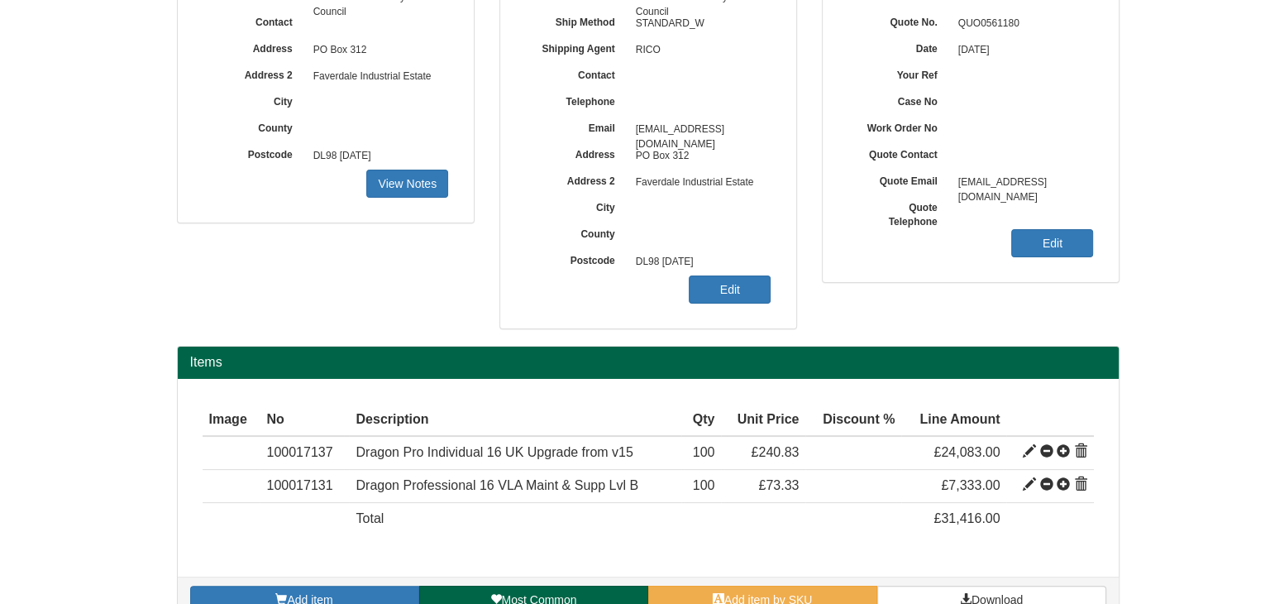
scroll to position [265, 0]
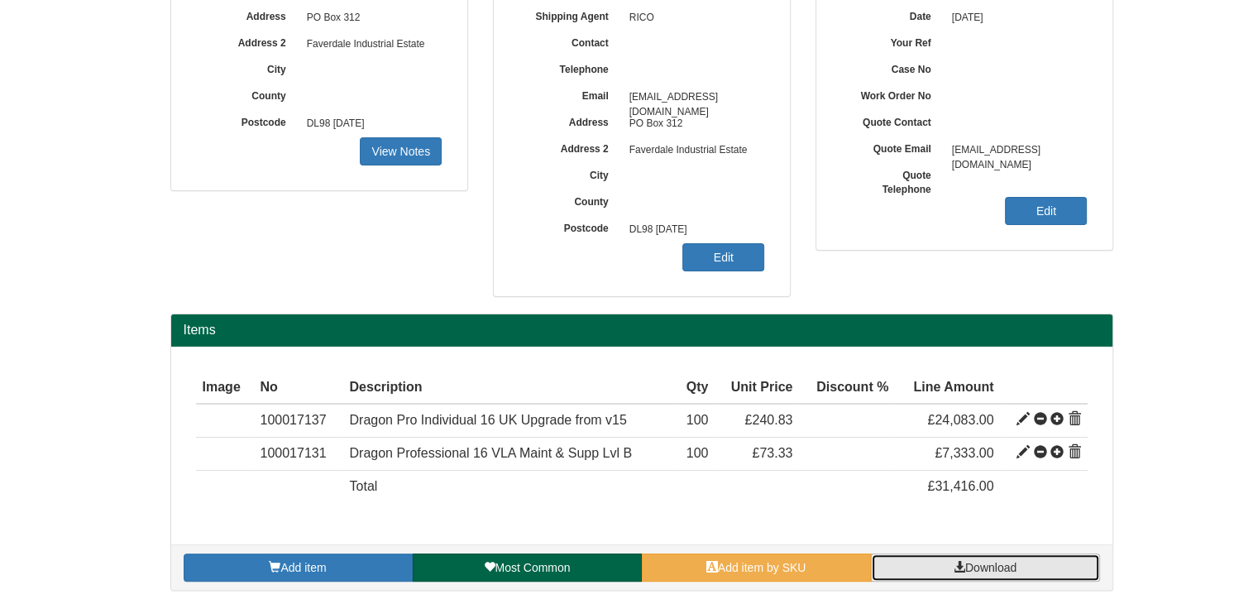
click at [972, 566] on span "Download" at bounding box center [990, 567] width 51 height 13
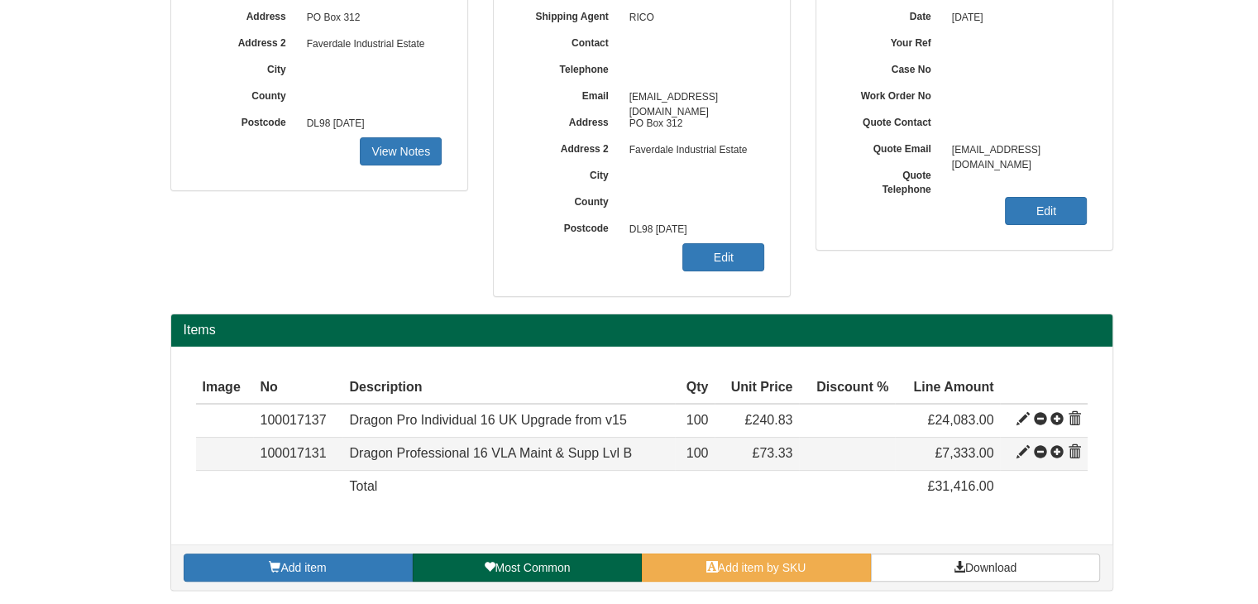
click at [1020, 454] on span at bounding box center [1023, 452] width 13 height 13
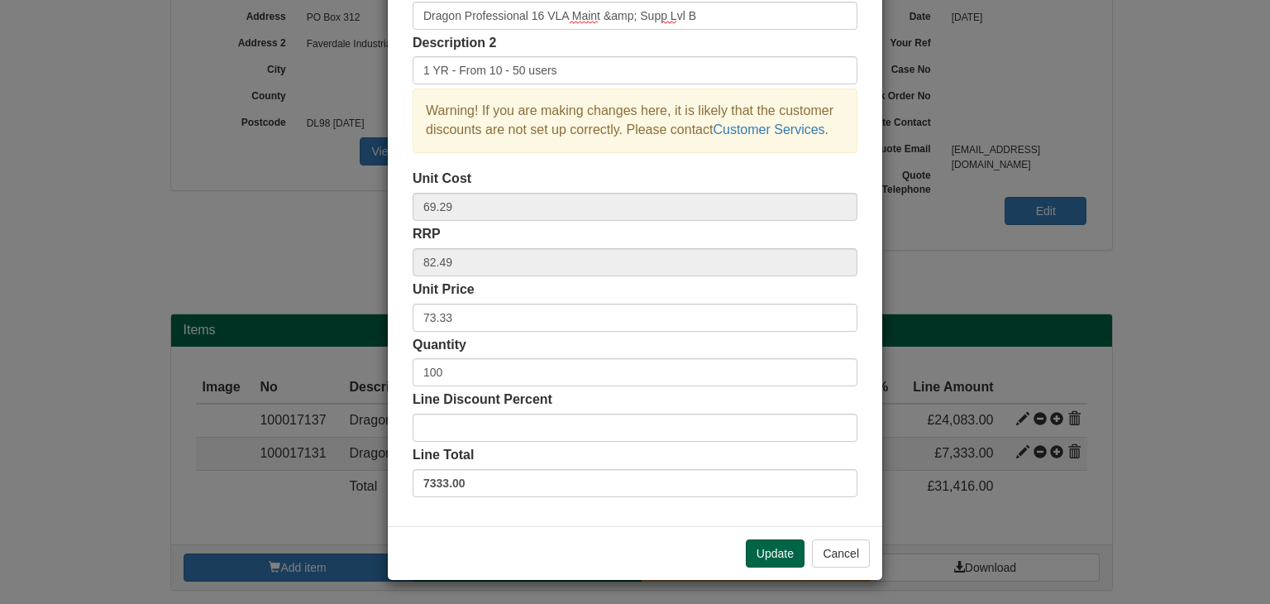
scroll to position [0, 0]
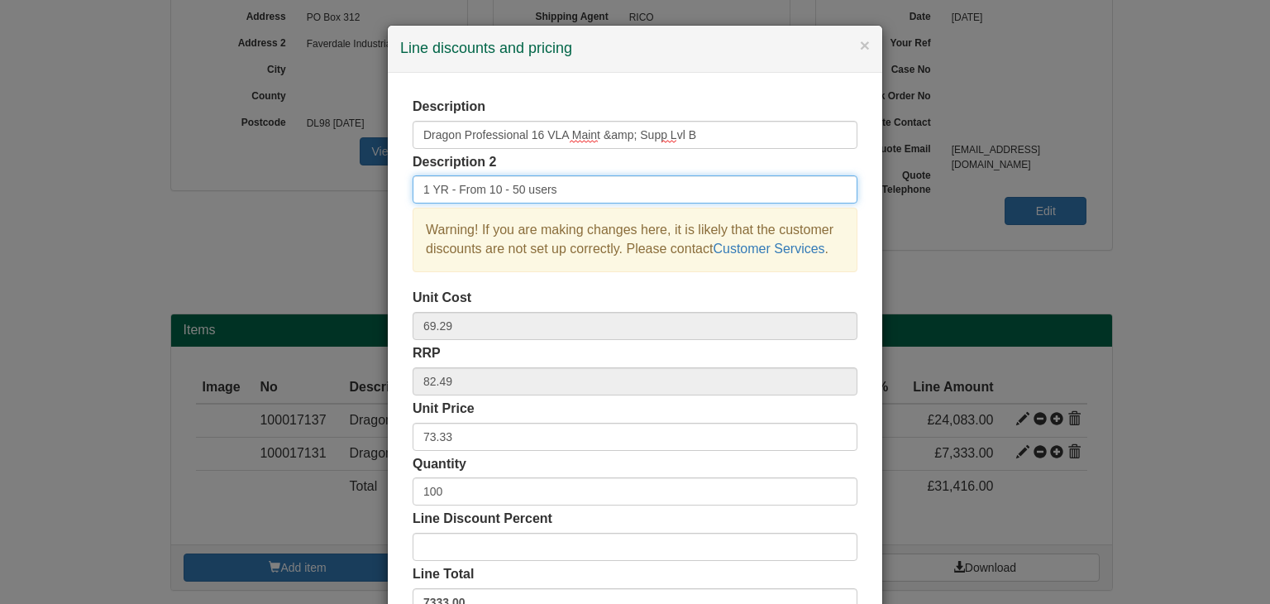
drag, startPoint x: 517, startPoint y: 189, endPoint x: 483, endPoint y: 194, distance: 34.4
click at [483, 194] on input "1 YR - From 10 - 50 users" at bounding box center [635, 189] width 445 height 28
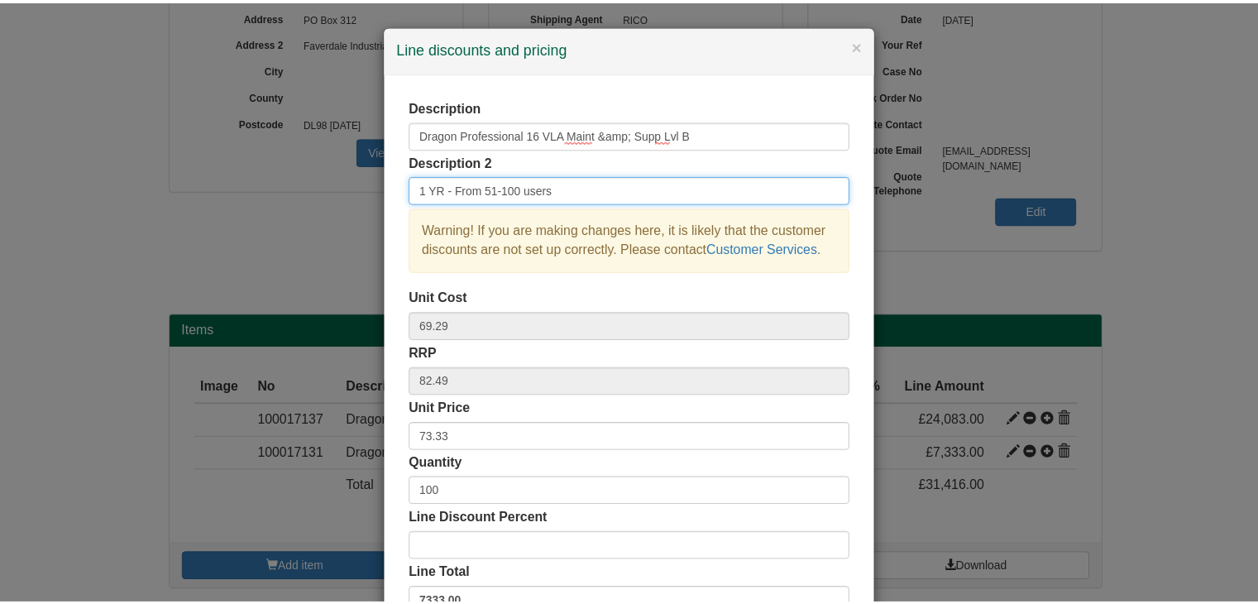
scroll to position [119, 0]
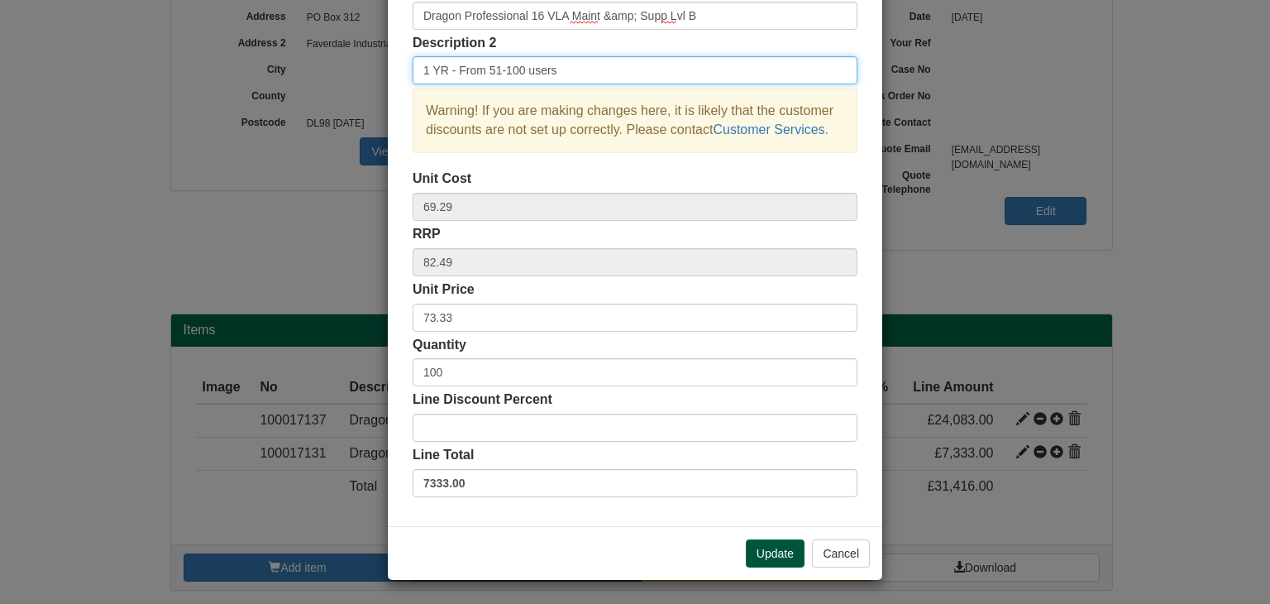
type input "1 YR - From 51-100 users"
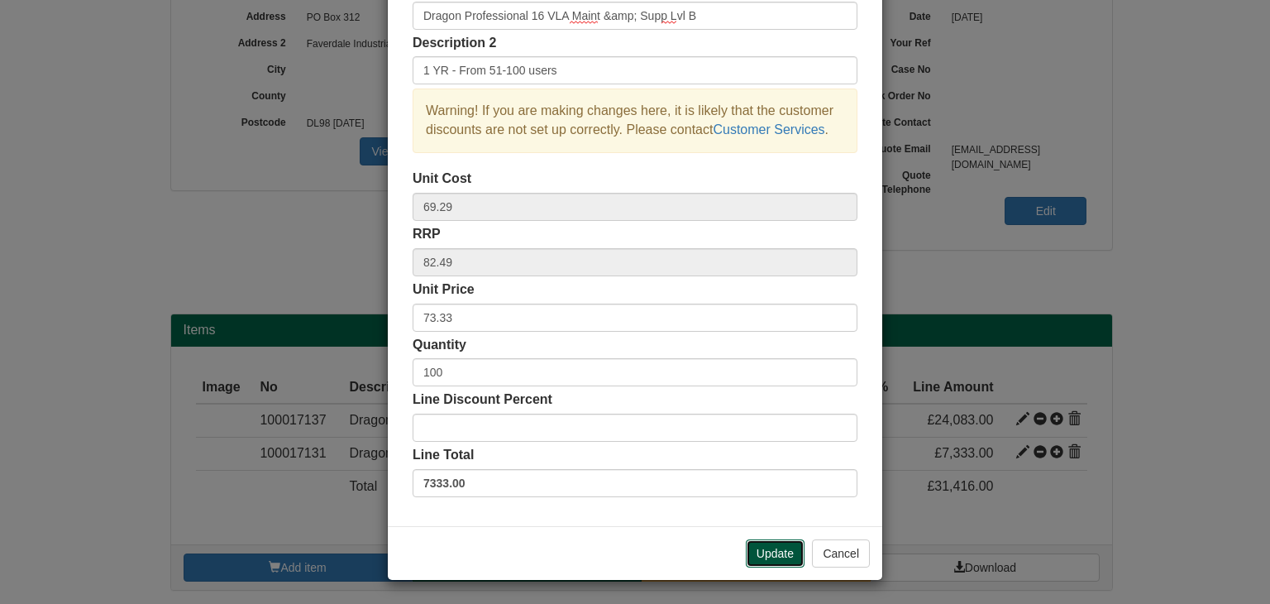
click at [766, 551] on button "Update" at bounding box center [775, 553] width 59 height 28
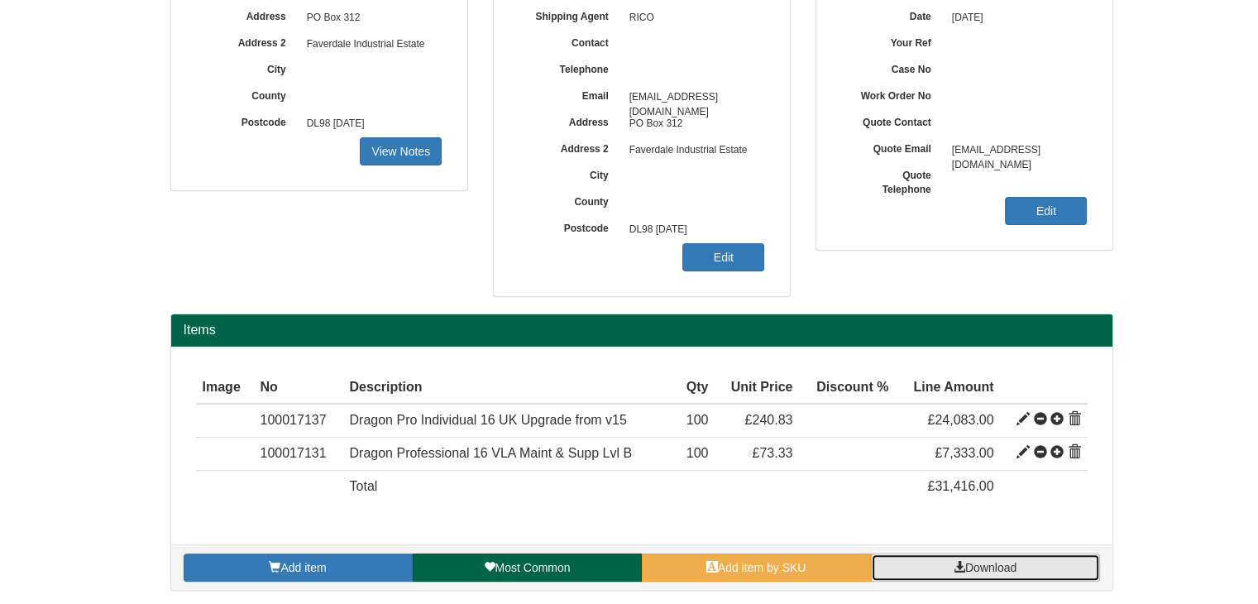
click at [969, 561] on span "Download" at bounding box center [990, 567] width 51 height 13
